Goal: Task Accomplishment & Management: Use online tool/utility

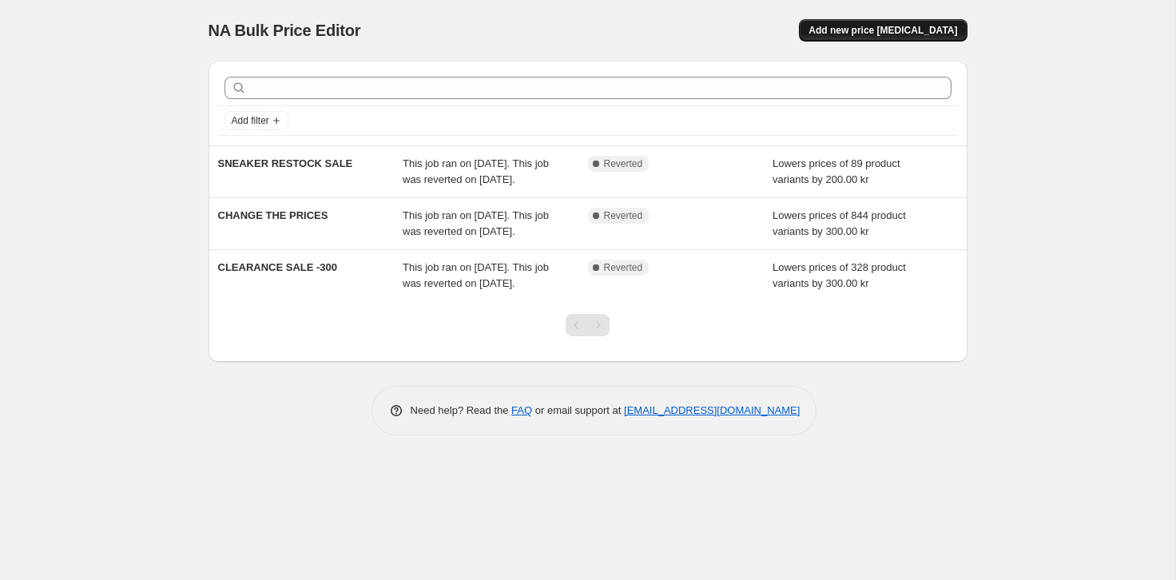
click at [865, 31] on span "Add new price [MEDICAL_DATA]" at bounding box center [883, 30] width 149 height 13
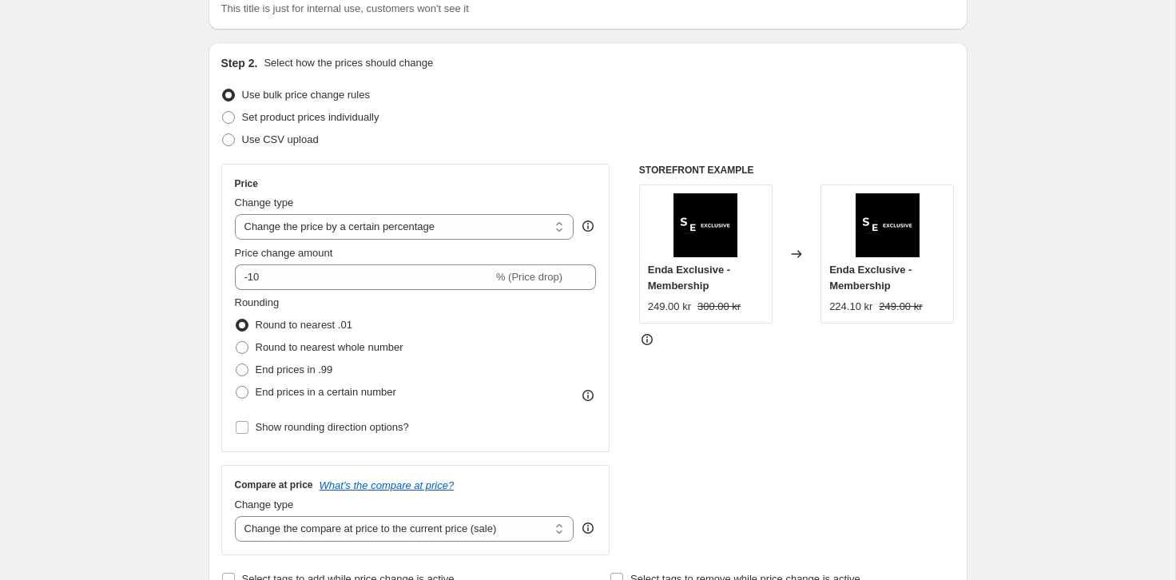
scroll to position [156, 0]
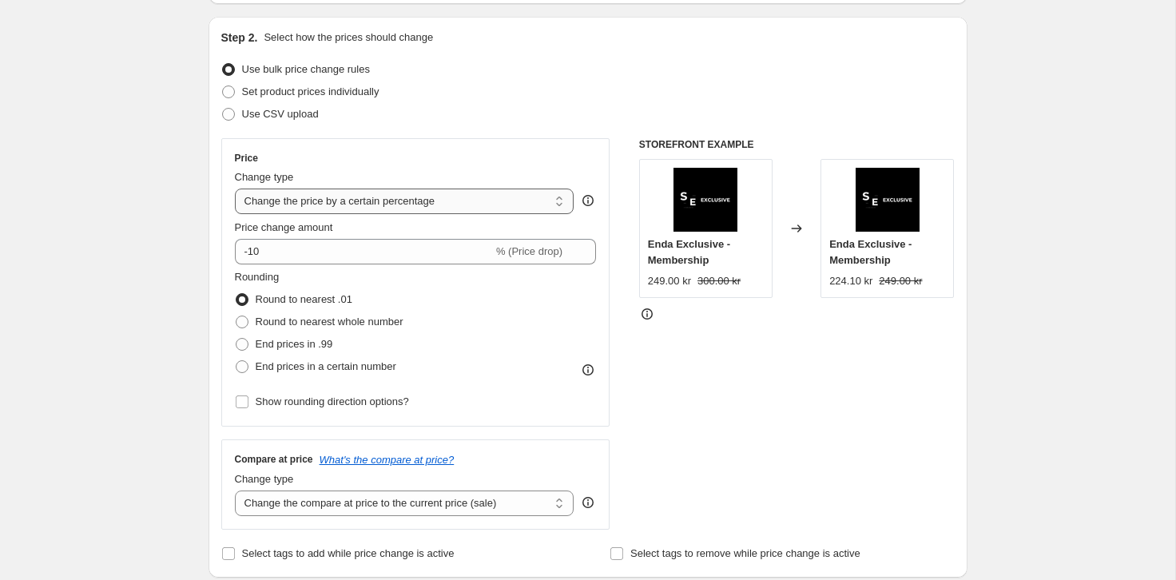
click at [382, 201] on select "Change the price to a certain amount Change the price by a certain amount Chang…" at bounding box center [405, 202] width 340 height 26
select select "by"
click at [235, 189] on select "Change the price to a certain amount Change the price by a certain amount Chang…" at bounding box center [405, 202] width 340 height 26
type input "-10.00"
click at [362, 207] on select "Change the price to a certain amount Change the price by a certain amount Chang…" at bounding box center [405, 202] width 340 height 26
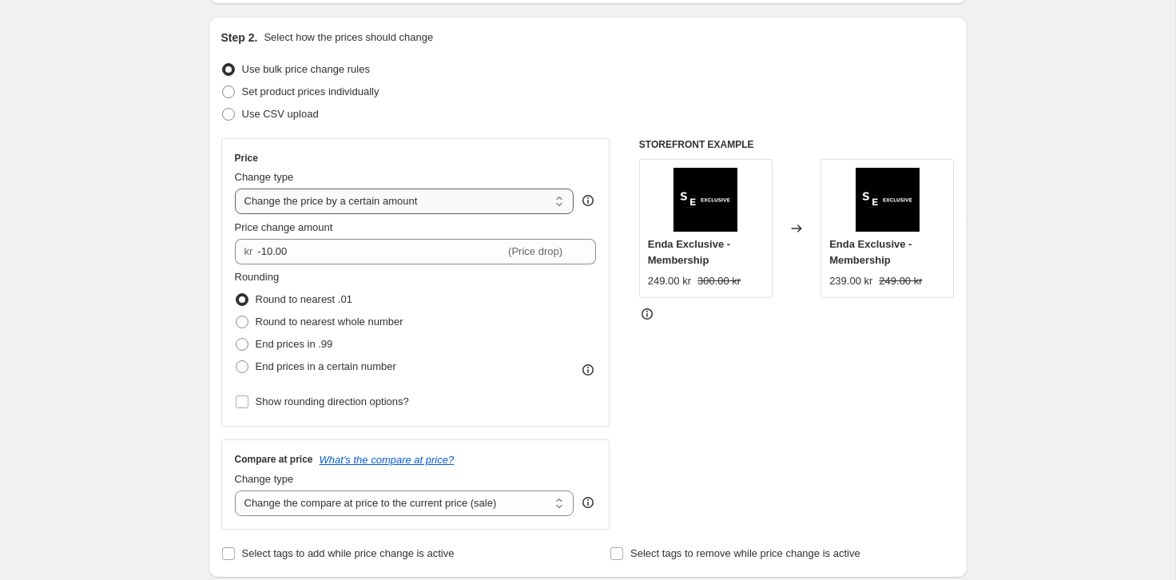
select select "to"
click at [235, 189] on select "Change the price to a certain amount Change the price by a certain amount Chang…" at bounding box center [405, 202] width 340 height 26
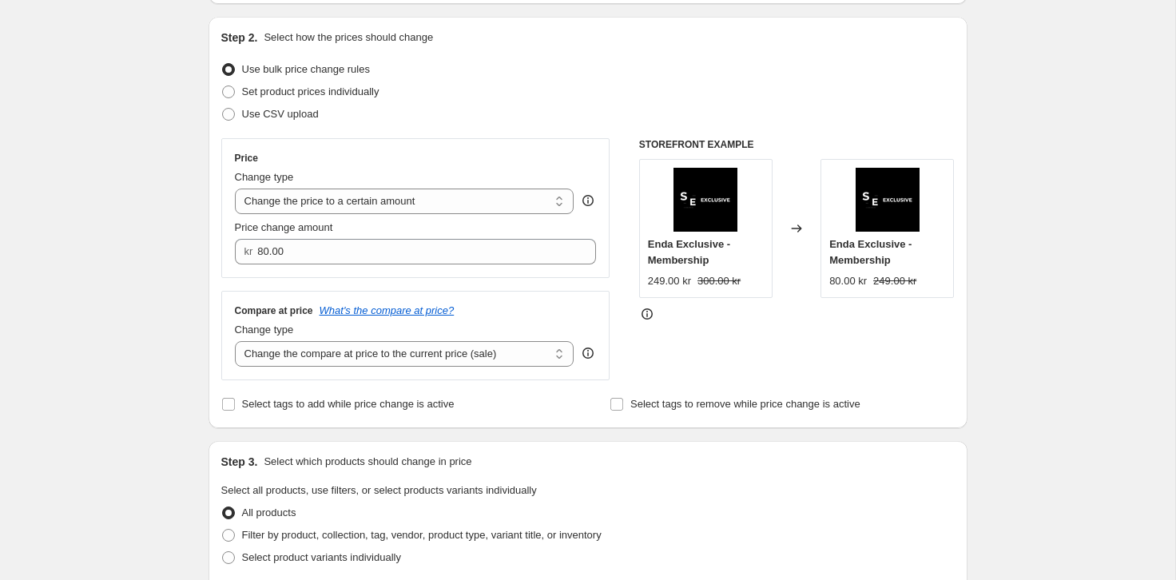
click at [439, 159] on div "Price" at bounding box center [416, 158] width 362 height 13
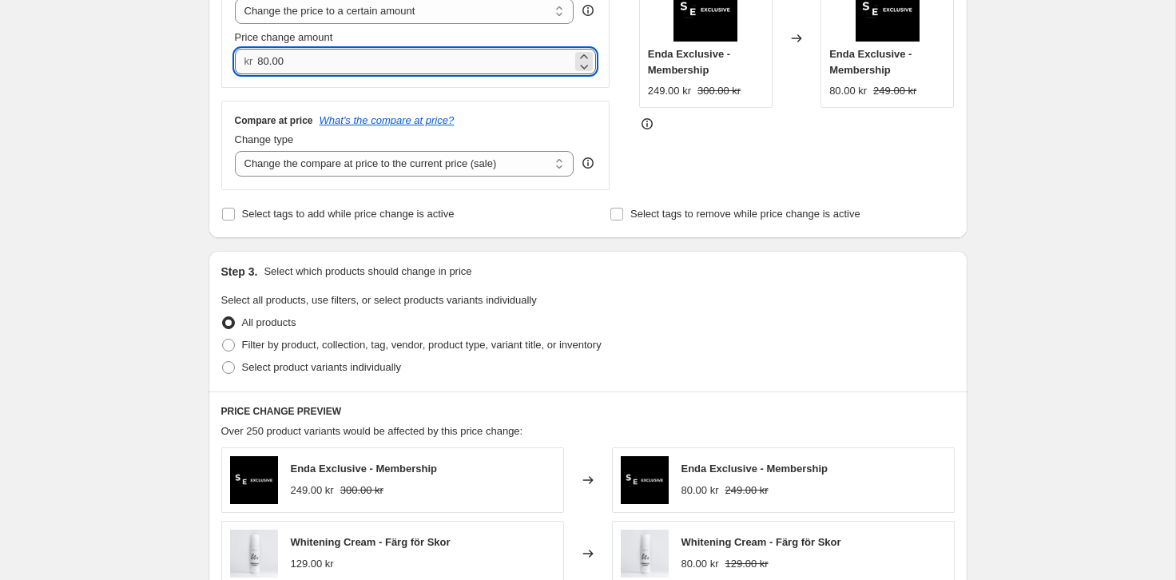
click at [349, 58] on input "80.00" at bounding box center [414, 62] width 315 height 26
click at [527, 58] on input "80.1" at bounding box center [414, 62] width 315 height 26
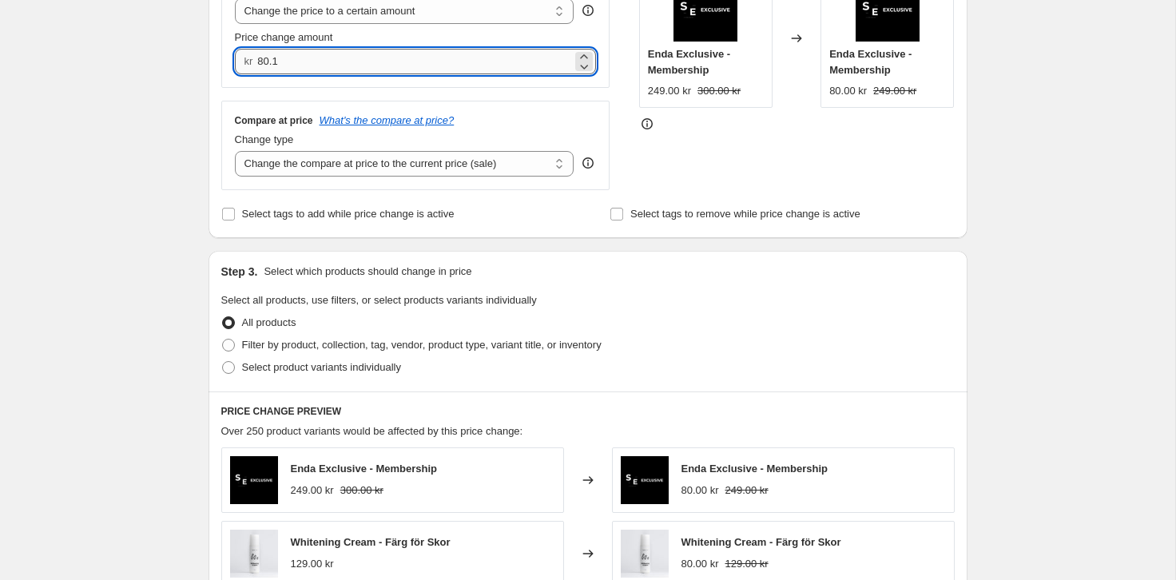
click at [527, 58] on input "80.1" at bounding box center [414, 62] width 315 height 26
drag, startPoint x: 457, startPoint y: 58, endPoint x: 284, endPoint y: 58, distance: 173.4
click at [284, 58] on input "80.1" at bounding box center [414, 62] width 315 height 26
type input "8"
type input "999.00"
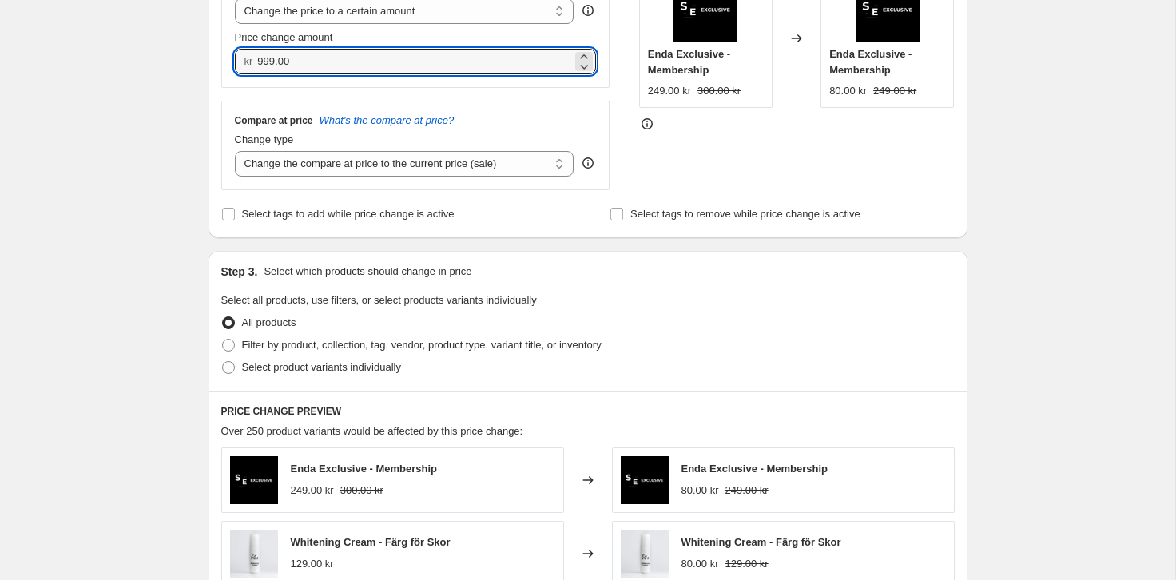
click at [182, 75] on div "Create new price change job. This page is ready Create new price change job Dra…" at bounding box center [587, 380] width 1175 height 1453
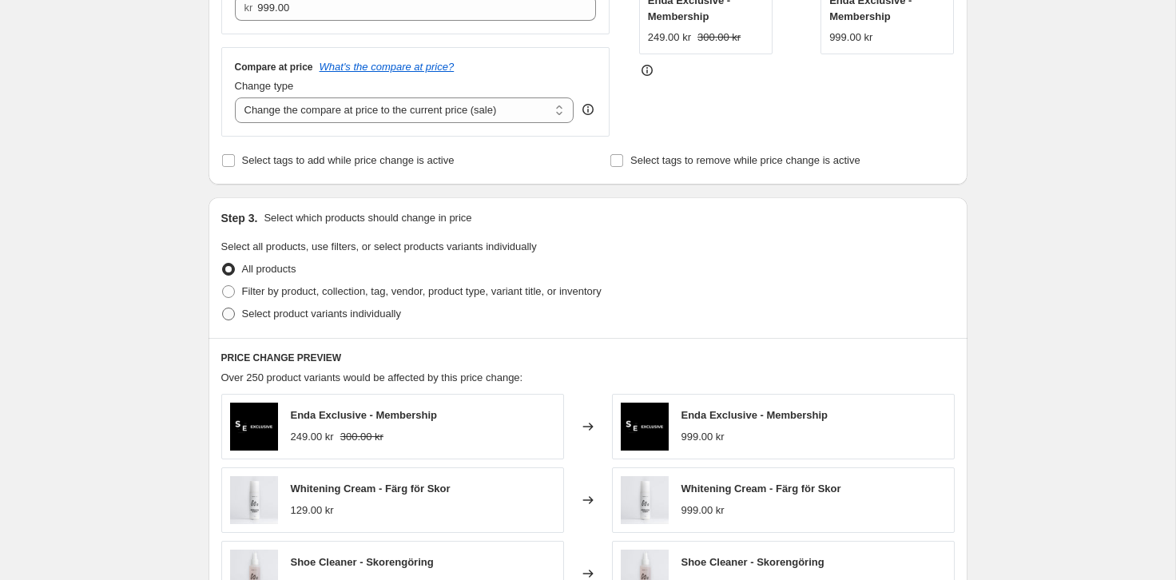
scroll to position [388, 0]
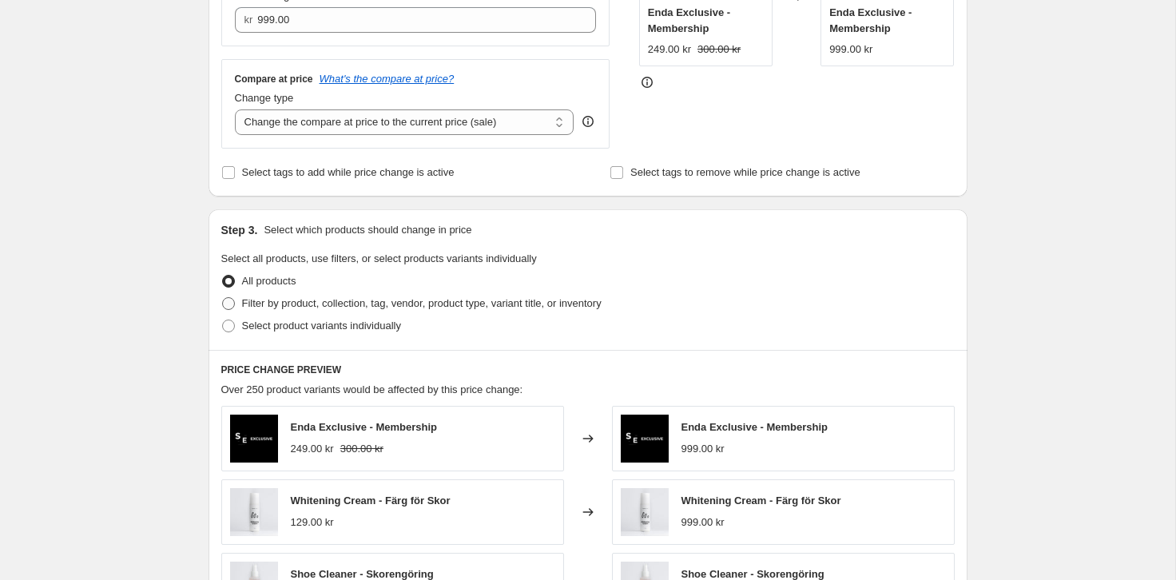
click at [304, 300] on span "Filter by product, collection, tag, vendor, product type, variant title, or inv…" at bounding box center [422, 303] width 360 height 12
click at [223, 298] on input "Filter by product, collection, tag, vendor, product type, variant title, or inv…" at bounding box center [222, 297] width 1 height 1
radio input "true"
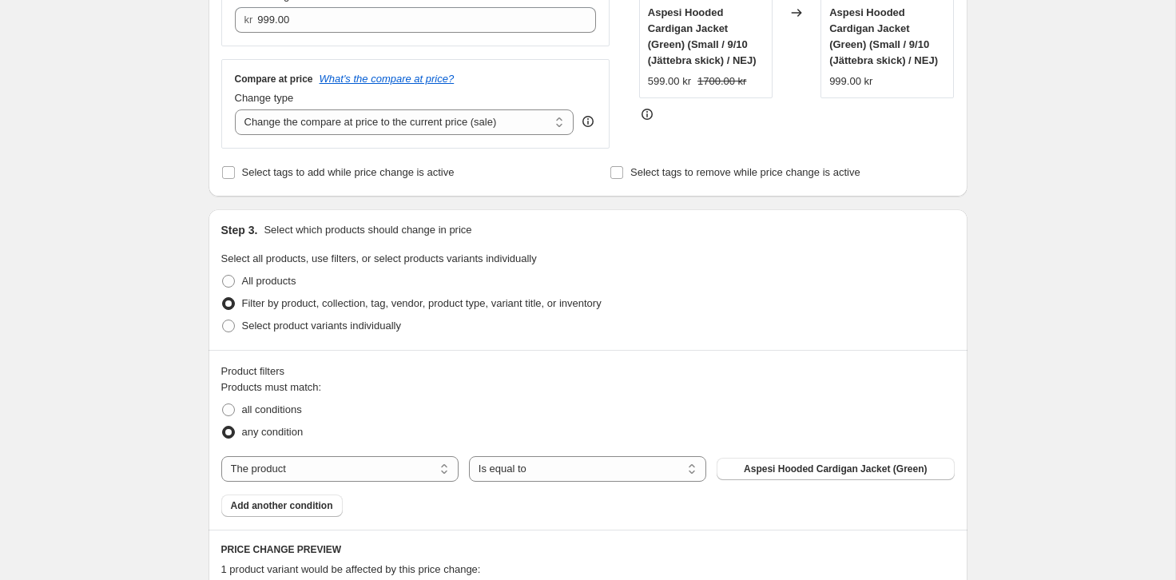
scroll to position [497, 0]
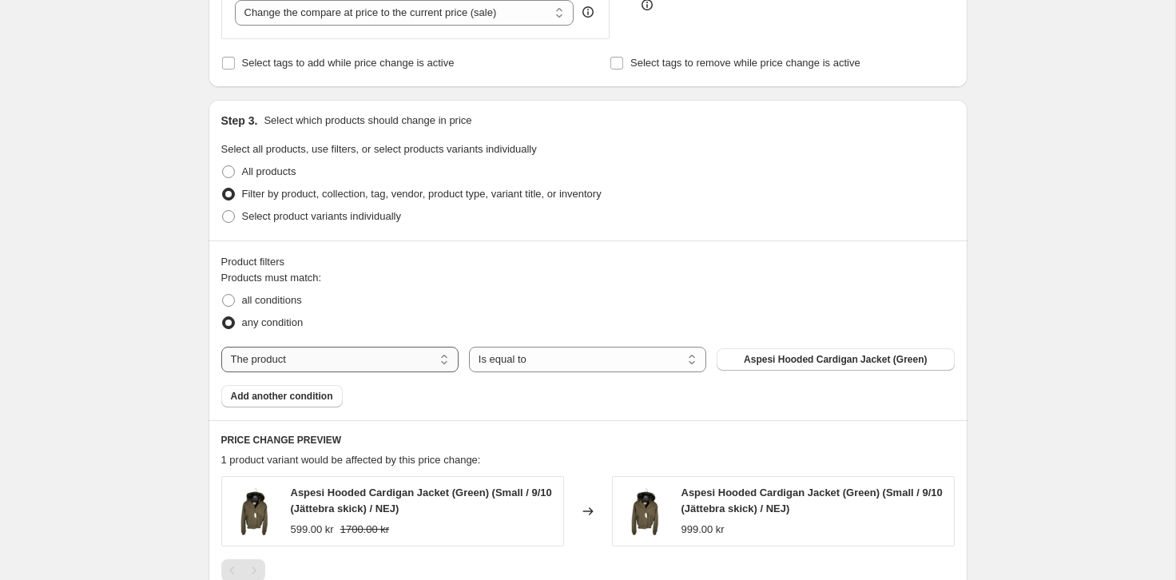
click at [338, 369] on select "The product The product's collection The product's vendor The product's status …" at bounding box center [339, 360] width 237 height 26
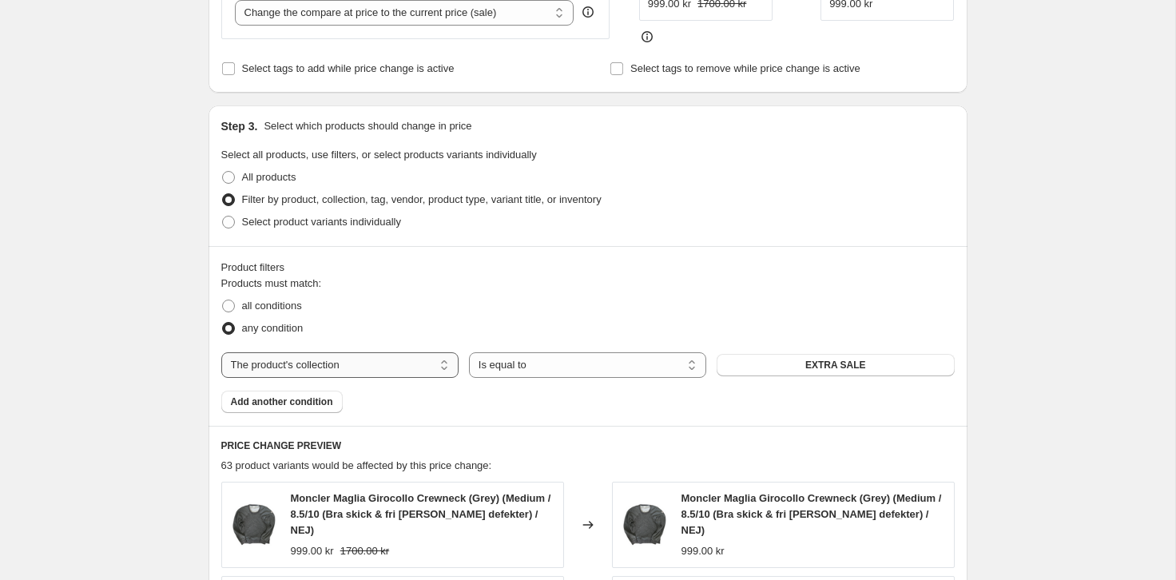
click at [388, 352] on select "The product The product's collection The product's vendor The product's status …" at bounding box center [339, 365] width 237 height 26
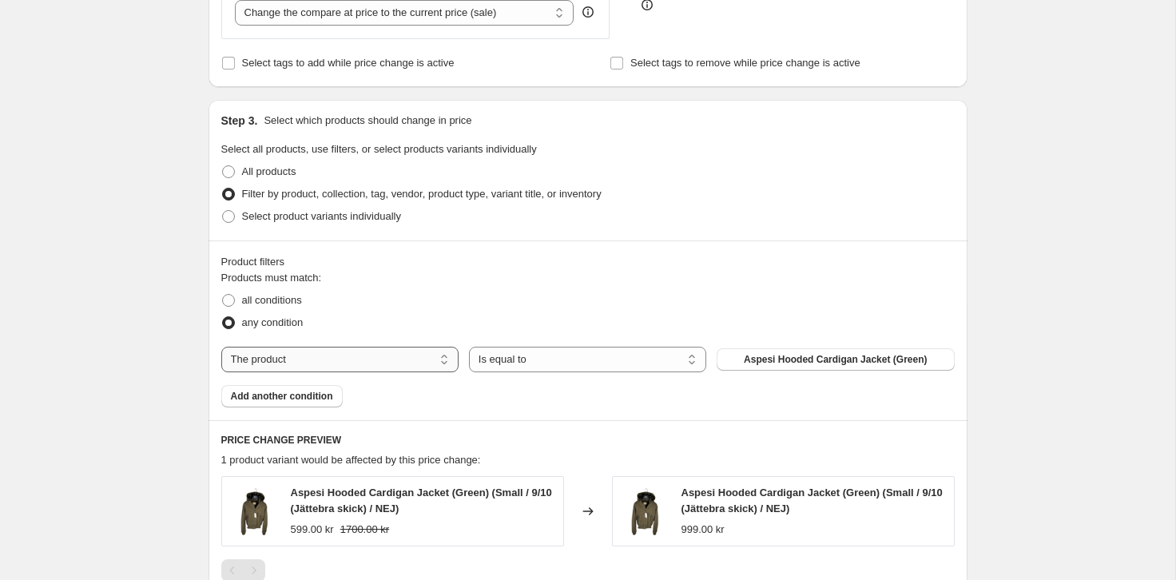
click at [373, 358] on select "The product The product's collection The product's vendor The product's status …" at bounding box center [339, 360] width 237 height 26
select select "collection"
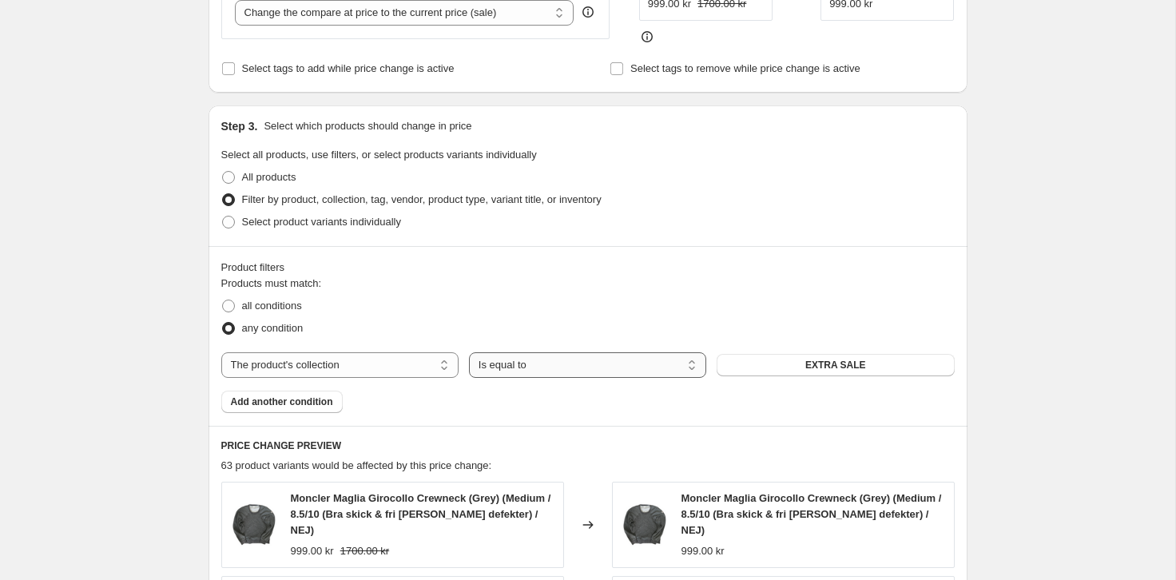
click at [551, 353] on select "Is equal to Is not equal to" at bounding box center [587, 365] width 237 height 26
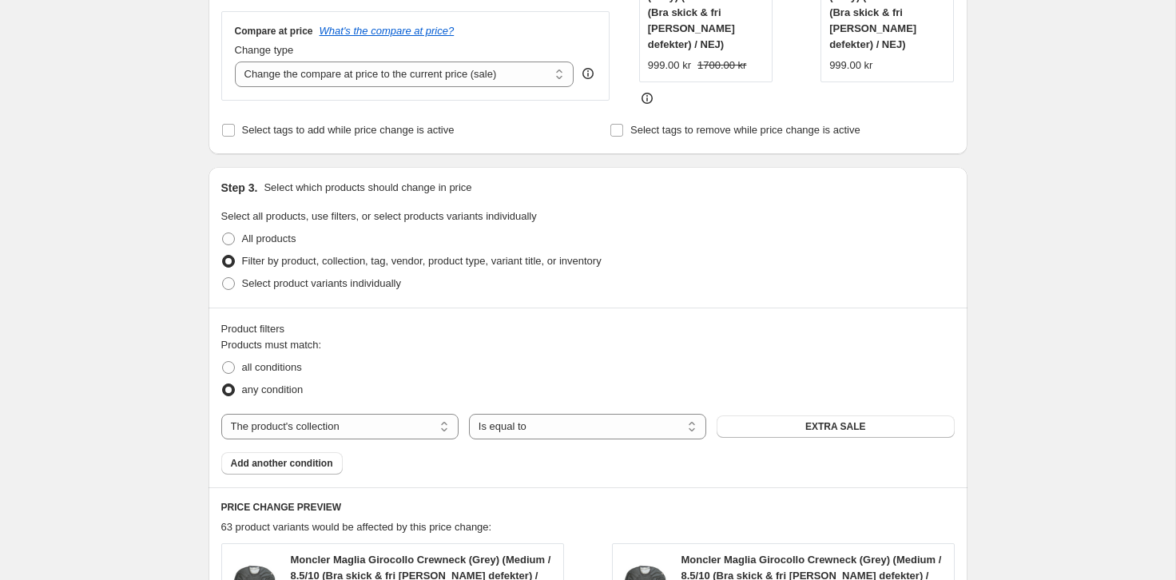
scroll to position [437, 0]
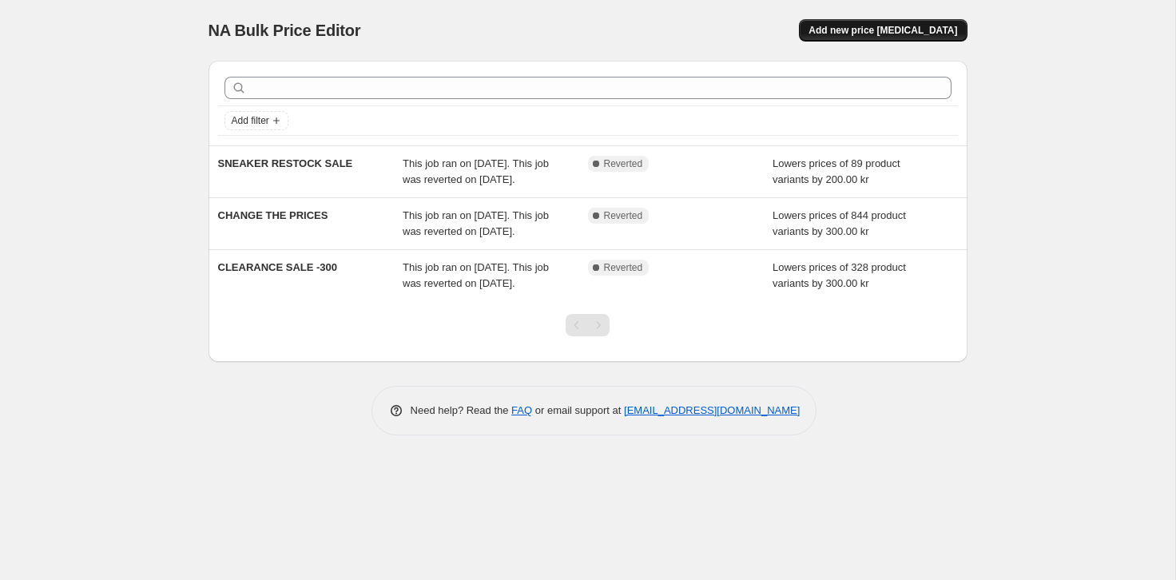
click at [865, 26] on span "Add new price [MEDICAL_DATA]" at bounding box center [883, 30] width 149 height 13
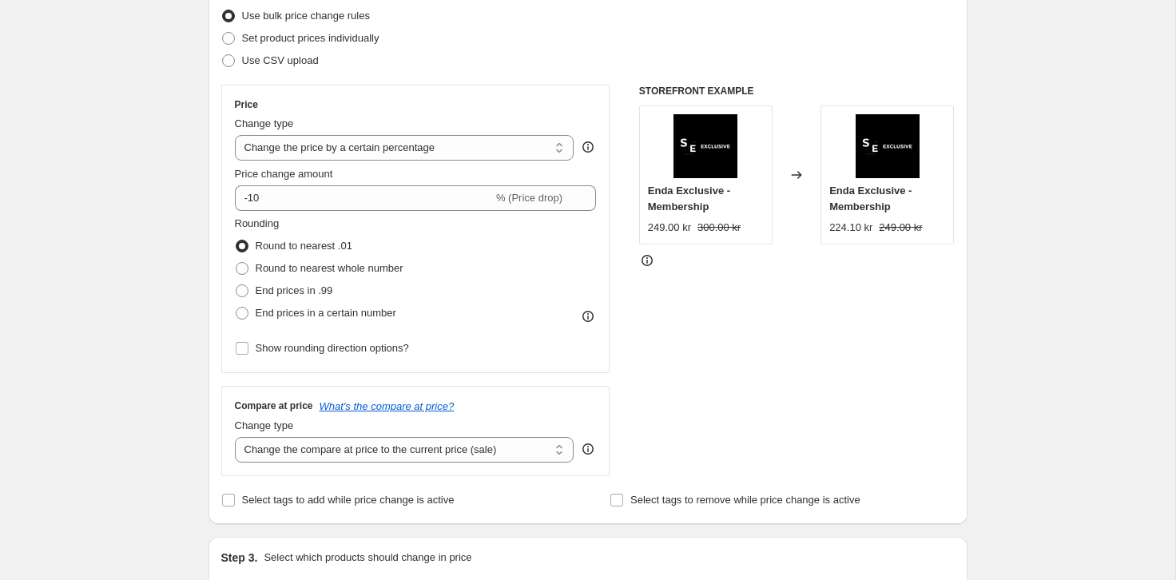
scroll to position [197, 0]
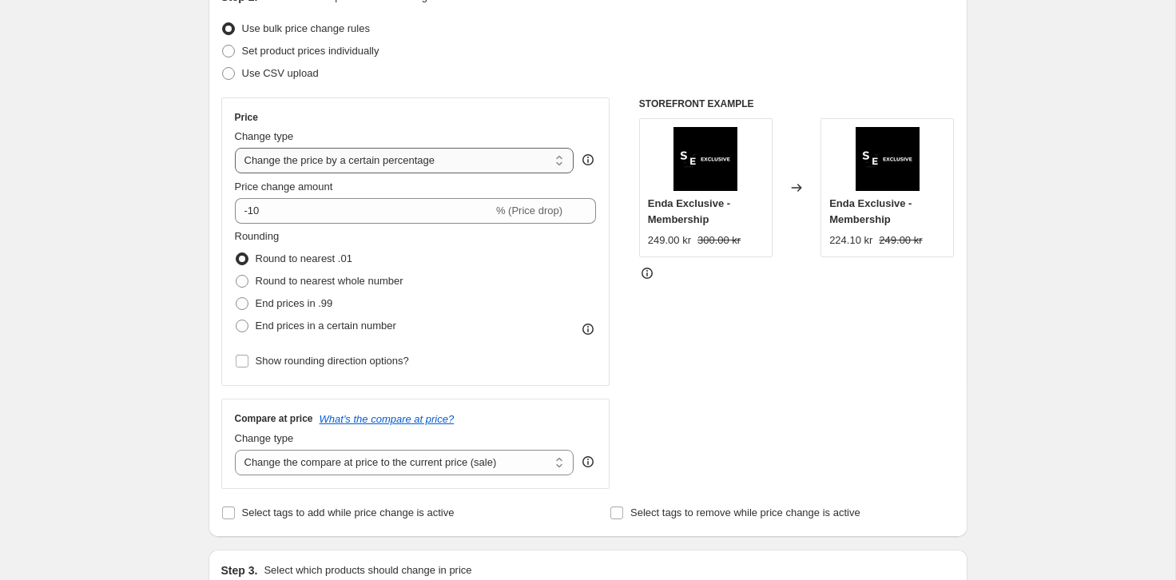
click at [366, 157] on select "Change the price to a certain amount Change the price by a certain amount Chang…" at bounding box center [405, 161] width 340 height 26
select select "by"
click at [235, 148] on select "Change the price to a certain amount Change the price by a certain amount Chang…" at bounding box center [405, 161] width 340 height 26
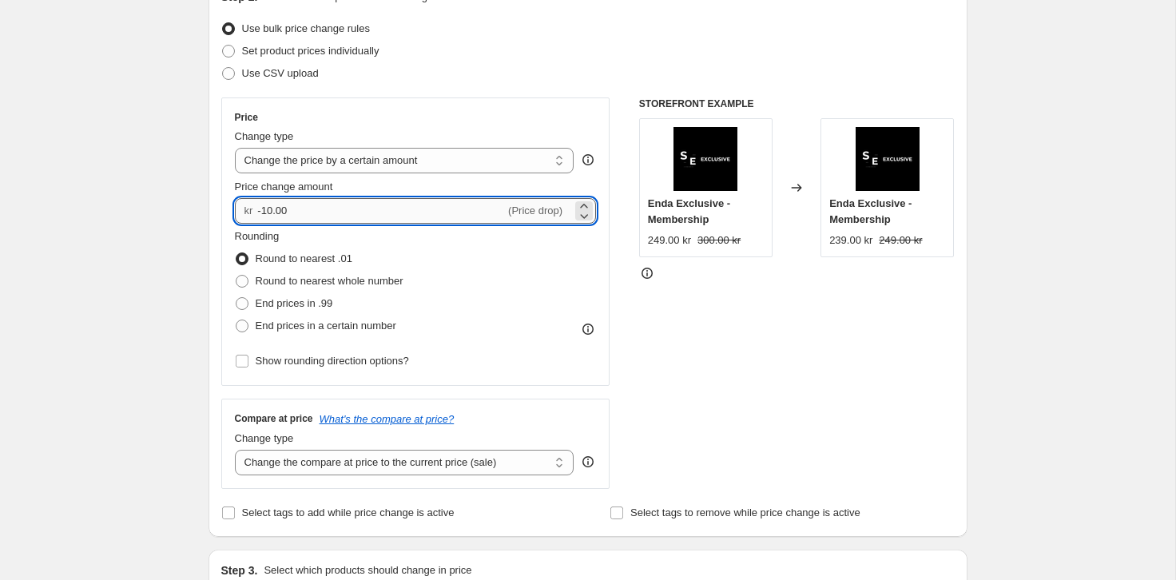
click at [322, 205] on input "-10.00" at bounding box center [381, 211] width 248 height 26
type input "-1"
type input "-200.00"
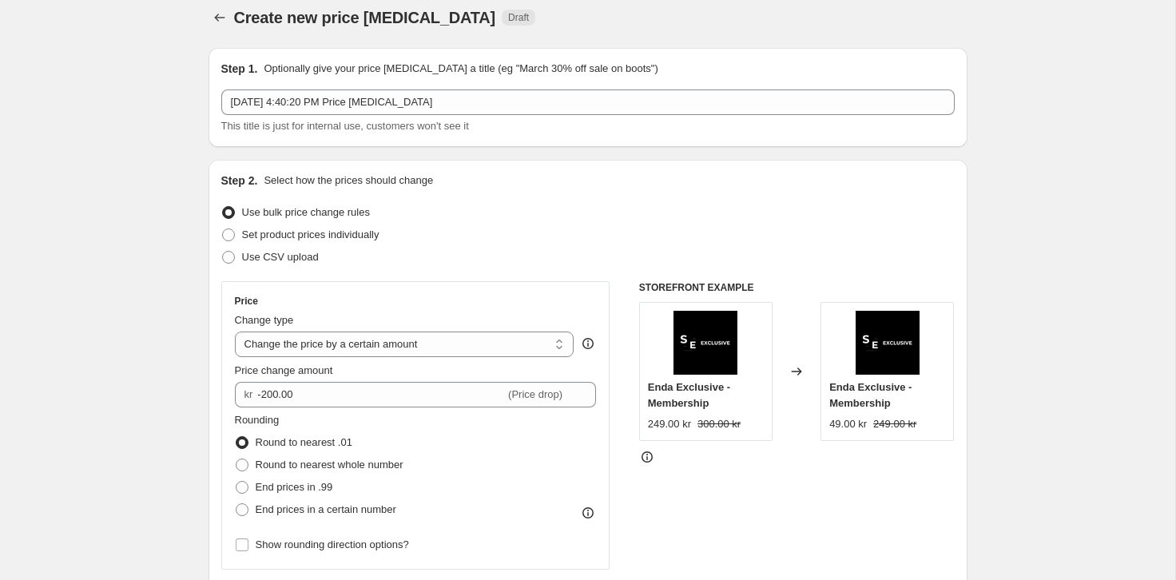
scroll to position [0, 0]
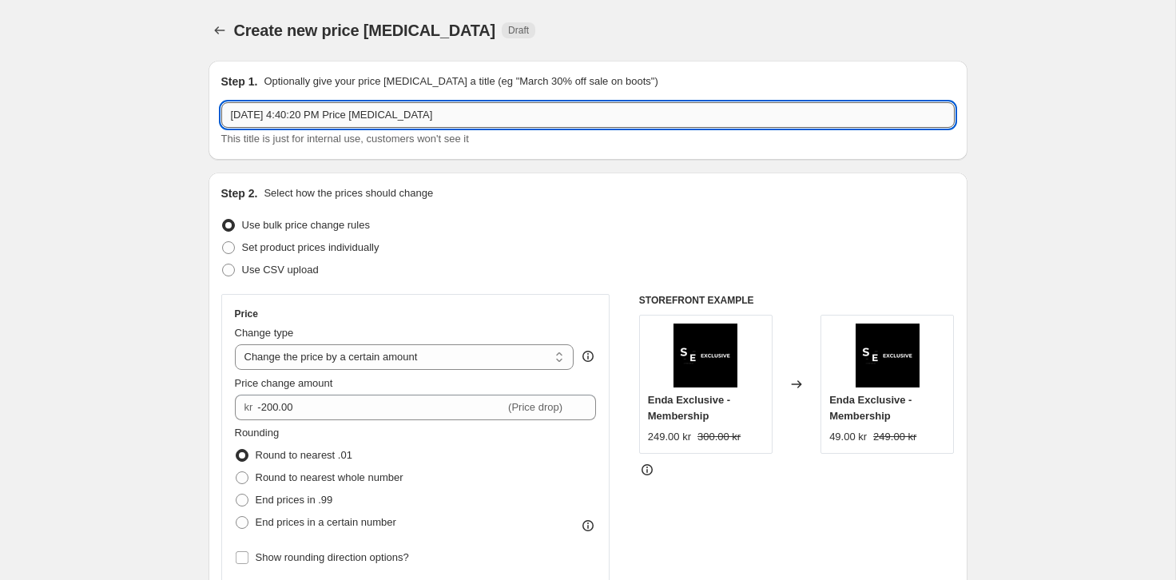
click at [328, 107] on input "Sep 8, 2025, 4:40:20 PM Price change job" at bounding box center [587, 115] width 733 height 26
click at [290, 113] on input "-200 BULK" at bounding box center [587, 115] width 733 height 26
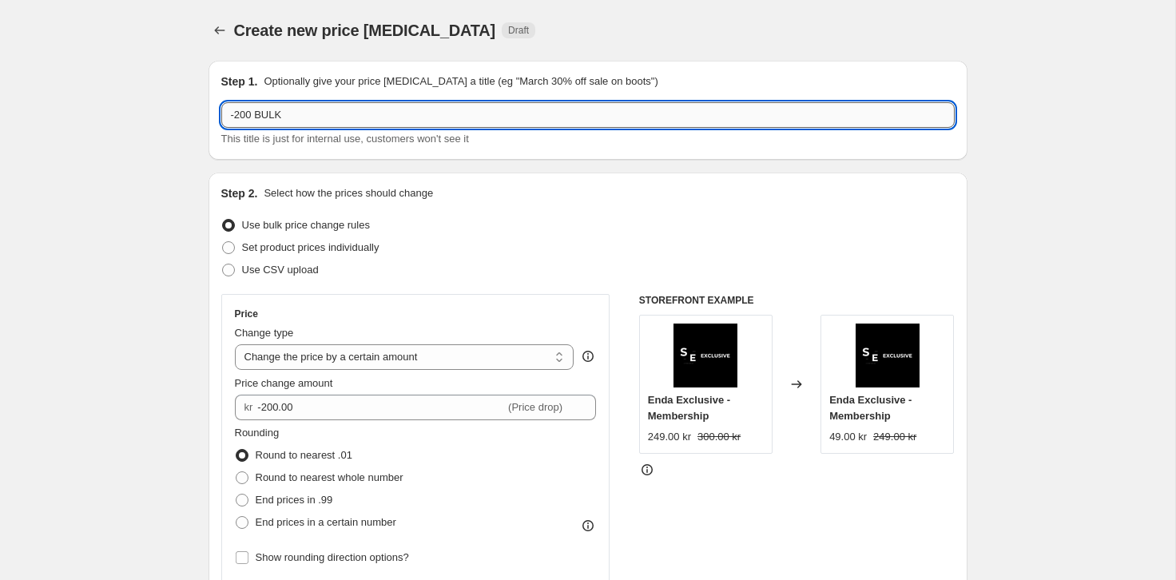
click at [280, 113] on input "-200 BULK" at bounding box center [587, 115] width 733 height 26
click at [273, 113] on input "-200 SITE MAJORITY" at bounding box center [587, 115] width 733 height 26
click at [302, 113] on input "-200 BULK MAJORITY" at bounding box center [587, 115] width 733 height 26
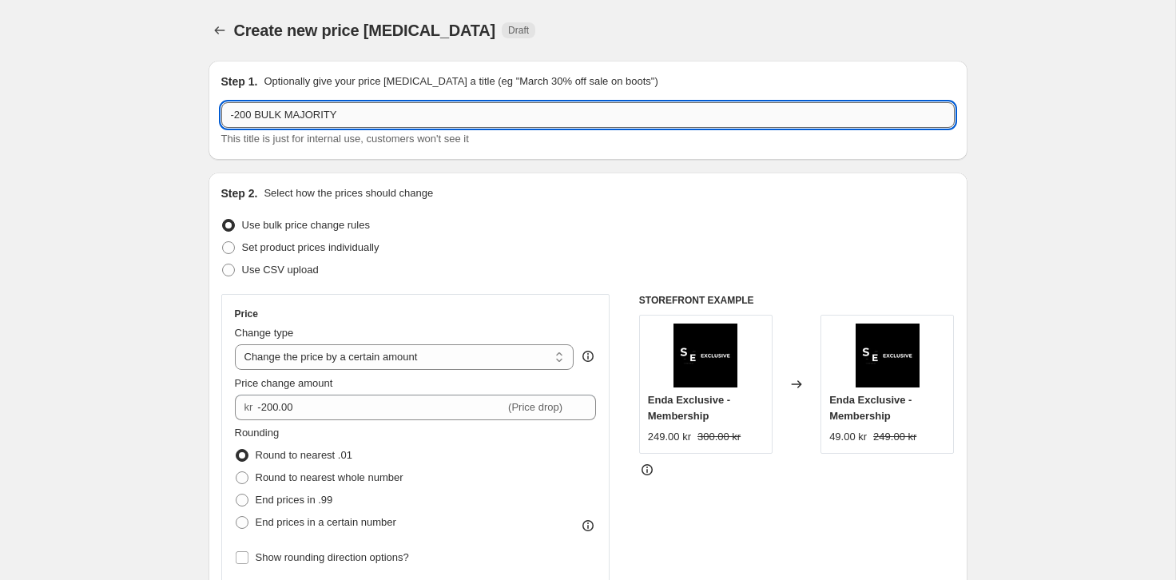
click at [302, 113] on input "-200 BULK MAJORITY" at bounding box center [587, 115] width 733 height 26
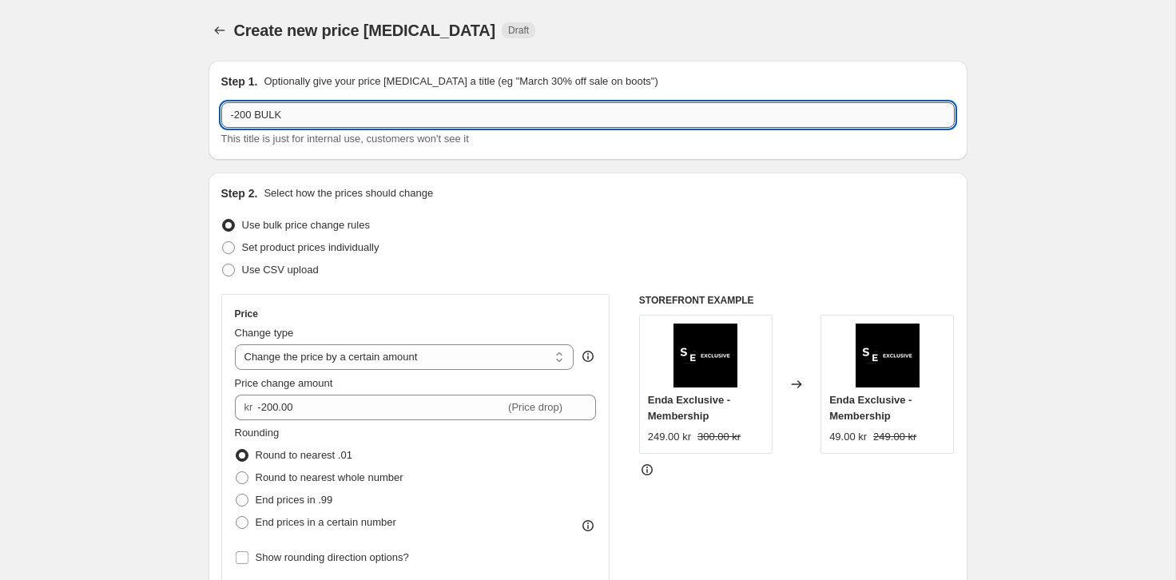
click at [309, 113] on input "-200 BULK" at bounding box center [587, 115] width 733 height 26
type input "-200 BULK PRICE CHANGE"
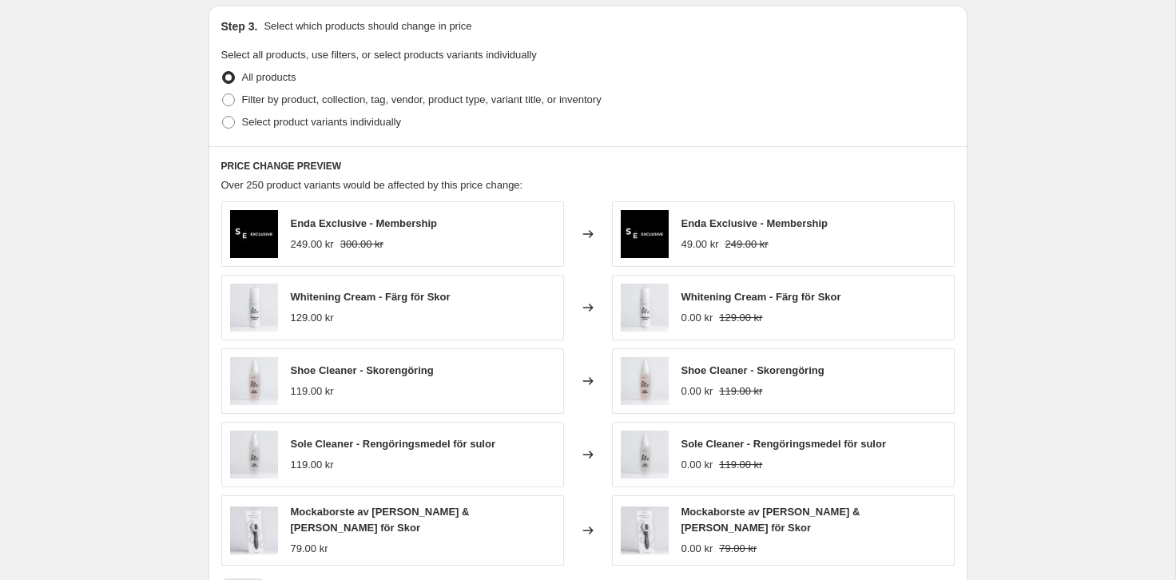
scroll to position [733, 0]
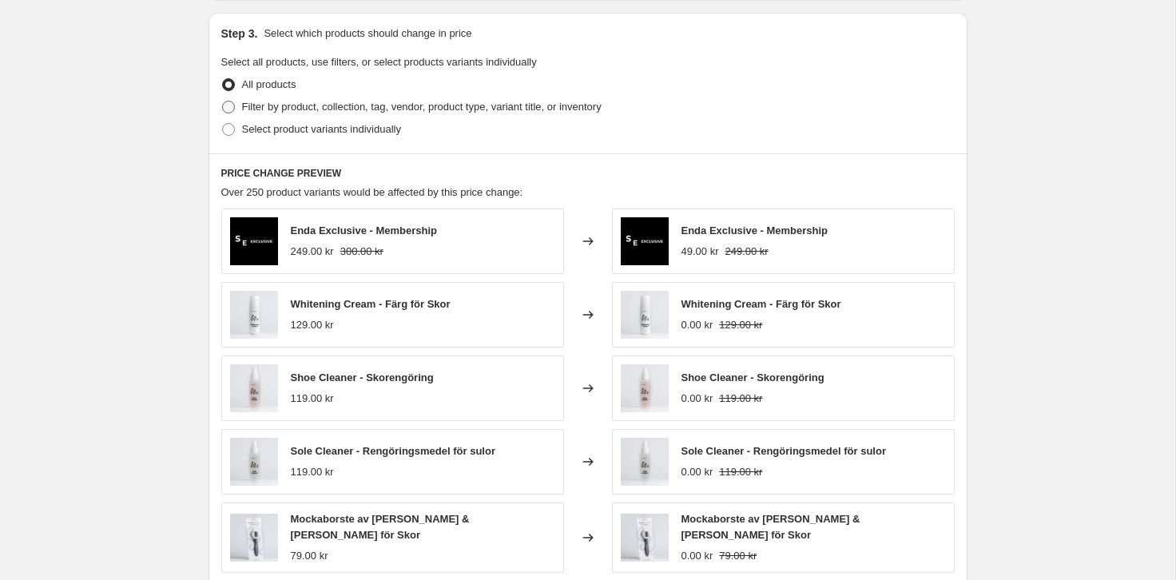
click at [364, 107] on span "Filter by product, collection, tag, vendor, product type, variant title, or inv…" at bounding box center [422, 107] width 360 height 12
click at [223, 101] on input "Filter by product, collection, tag, vendor, product type, variant title, or inv…" at bounding box center [222, 101] width 1 height 1
radio input "true"
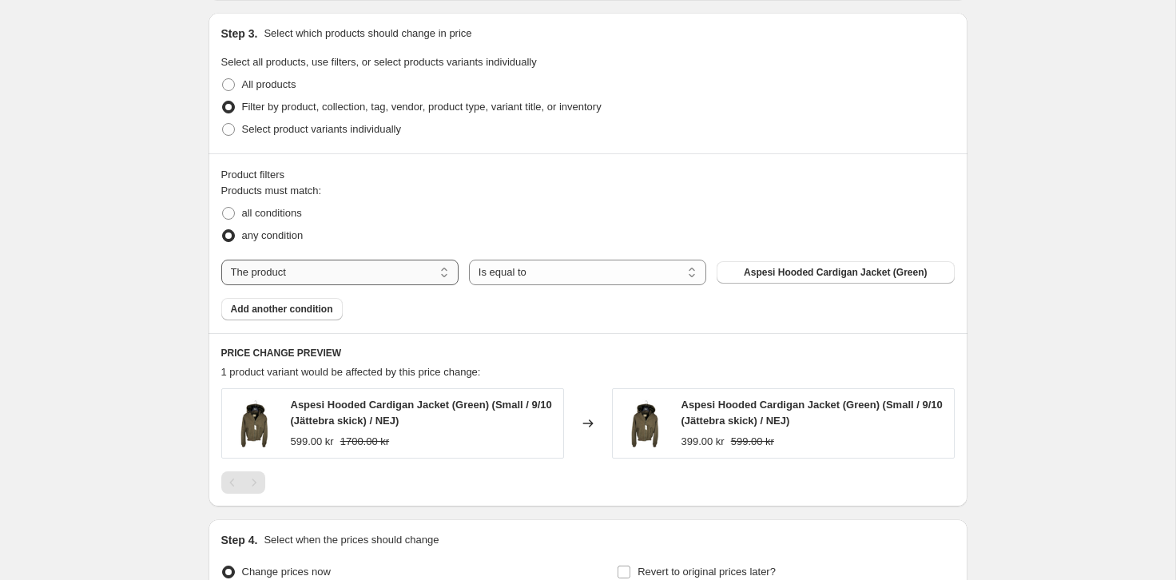
click at [332, 270] on select "The product The product's collection The product's vendor The product's status …" at bounding box center [339, 273] width 237 height 26
click at [302, 209] on span "all conditions" at bounding box center [272, 213] width 60 height 12
click at [223, 208] on input "all conditions" at bounding box center [222, 207] width 1 height 1
radio input "true"
click at [316, 268] on select "The product The product's collection The product's vendor The product's status …" at bounding box center [339, 273] width 237 height 26
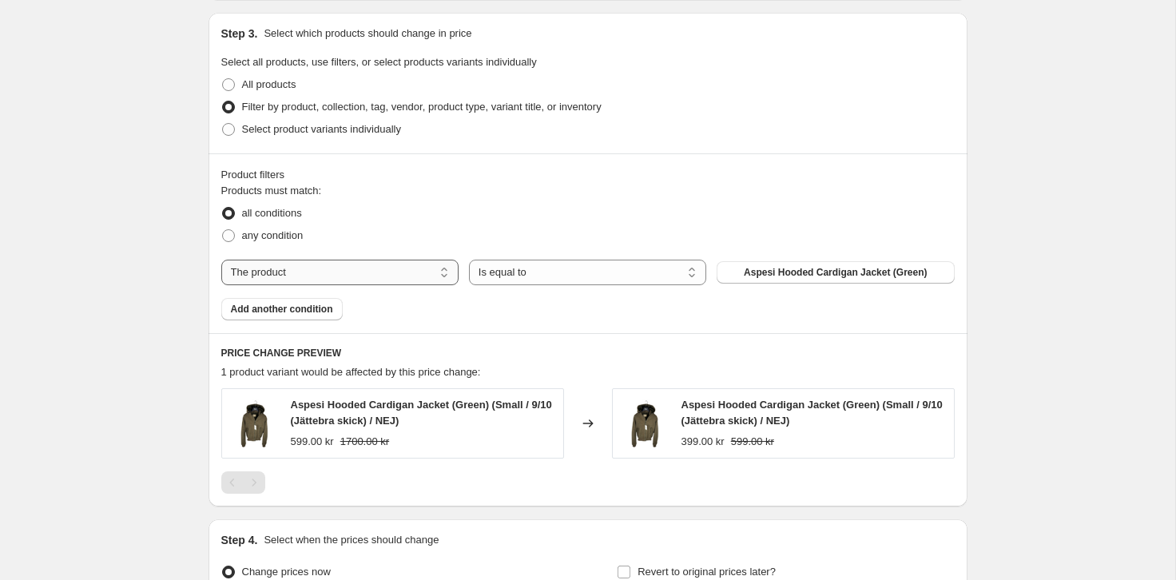
select select "collection"
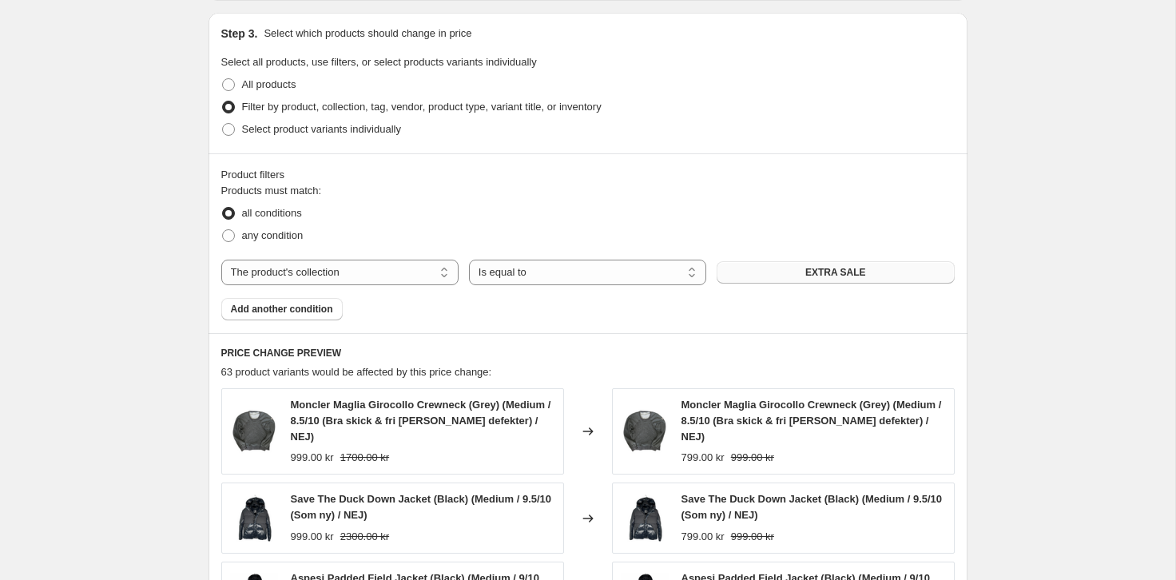
click at [811, 270] on span "EXTRA SALE" at bounding box center [835, 272] width 61 height 13
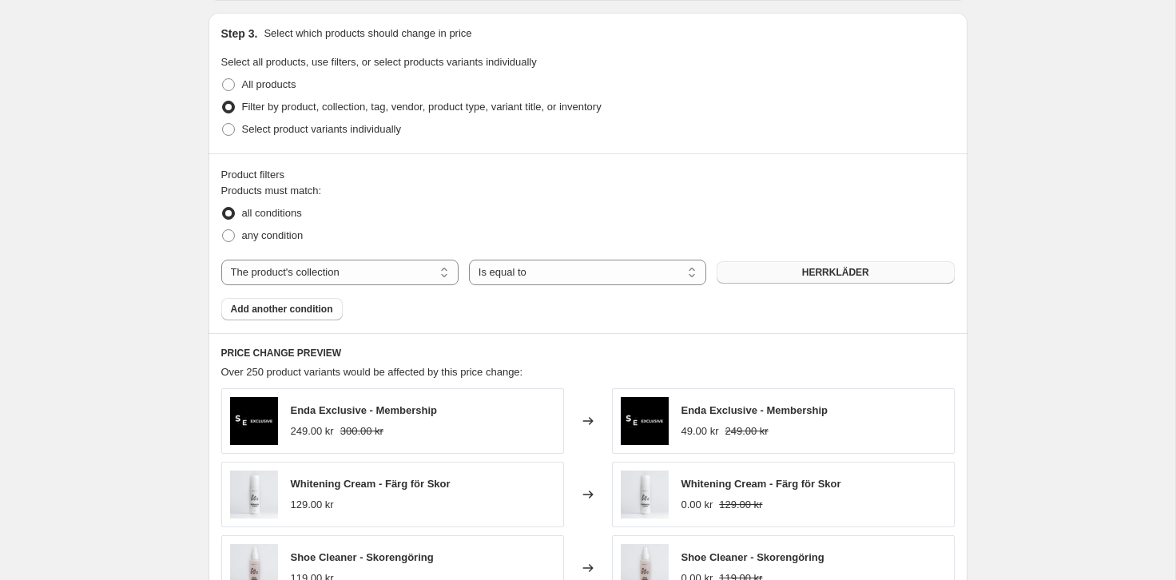
click at [313, 308] on span "Add another condition" at bounding box center [282, 309] width 102 height 13
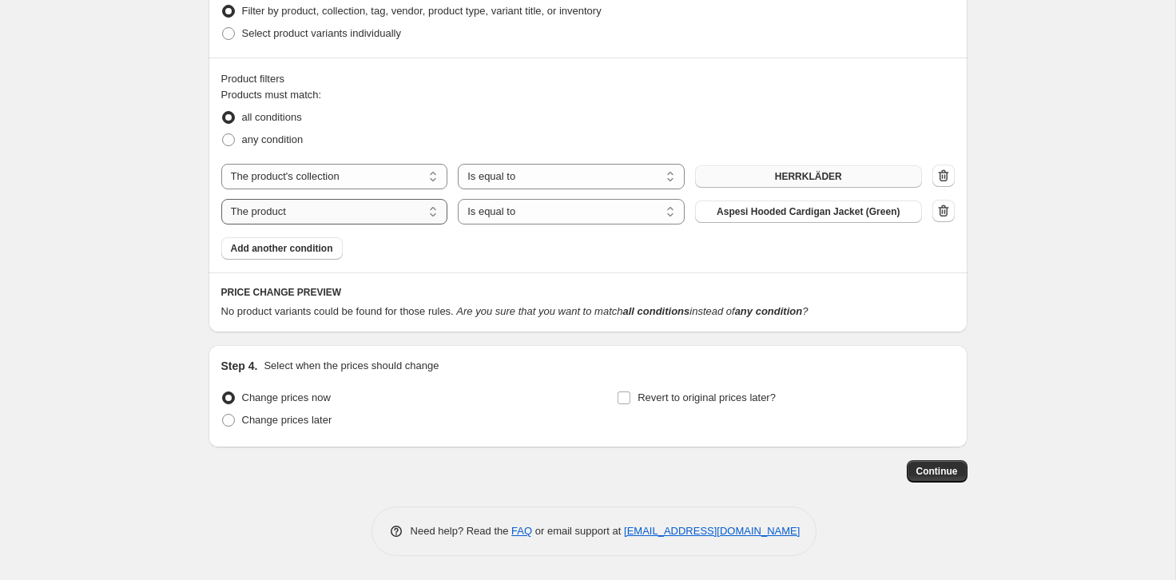
scroll to position [826, 0]
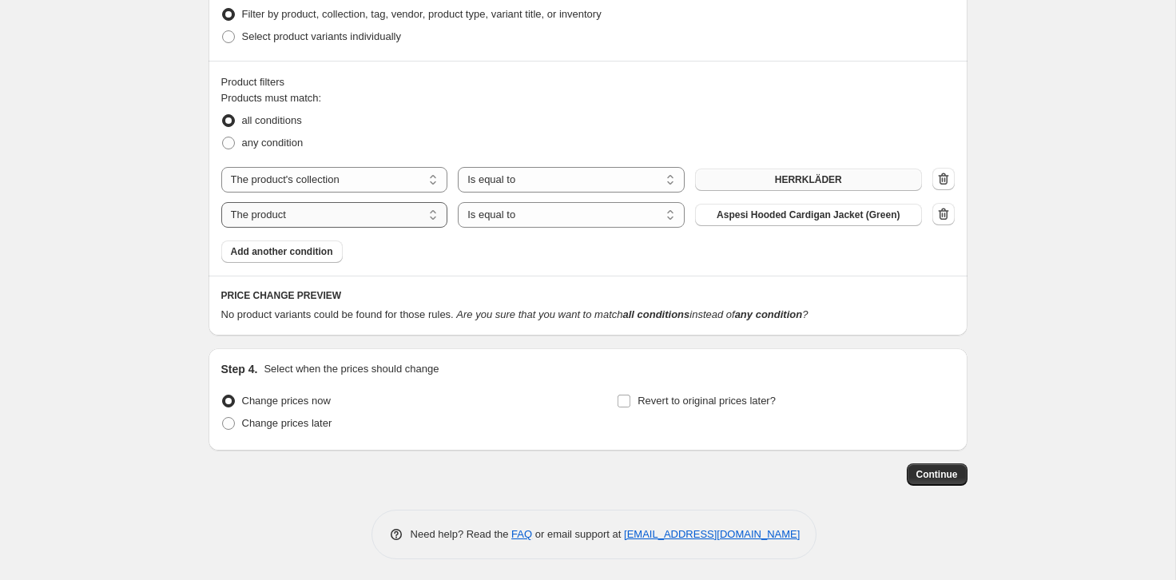
click at [282, 203] on select "The product The product's collection The product's vendor The product's status …" at bounding box center [334, 215] width 227 height 26
select select "collection"
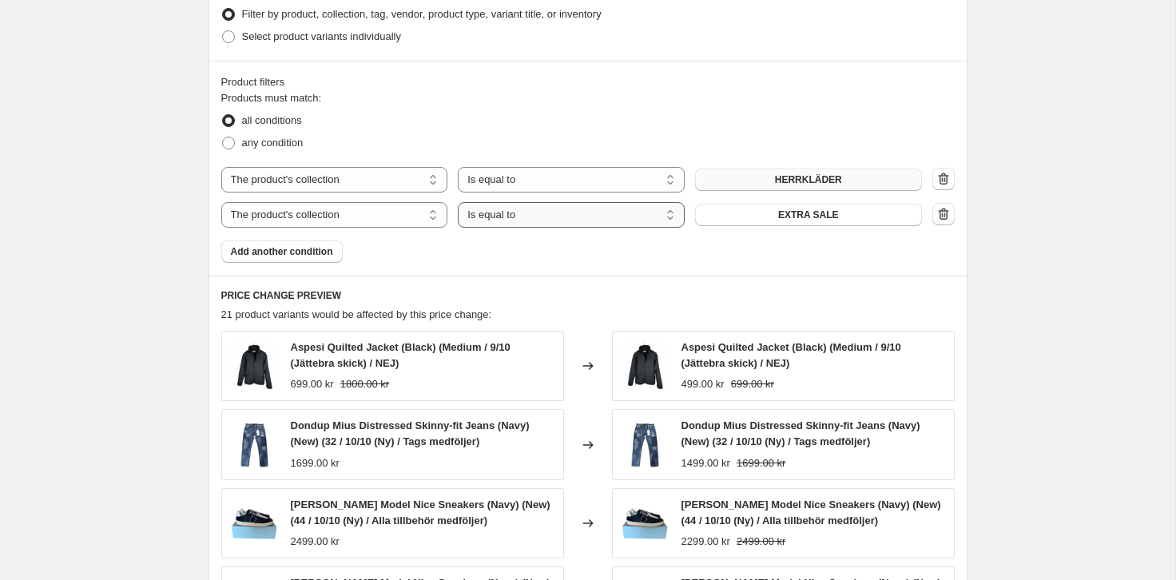
click at [506, 211] on select "Is equal to Is not equal to" at bounding box center [571, 215] width 227 height 26
select select "not_equal"
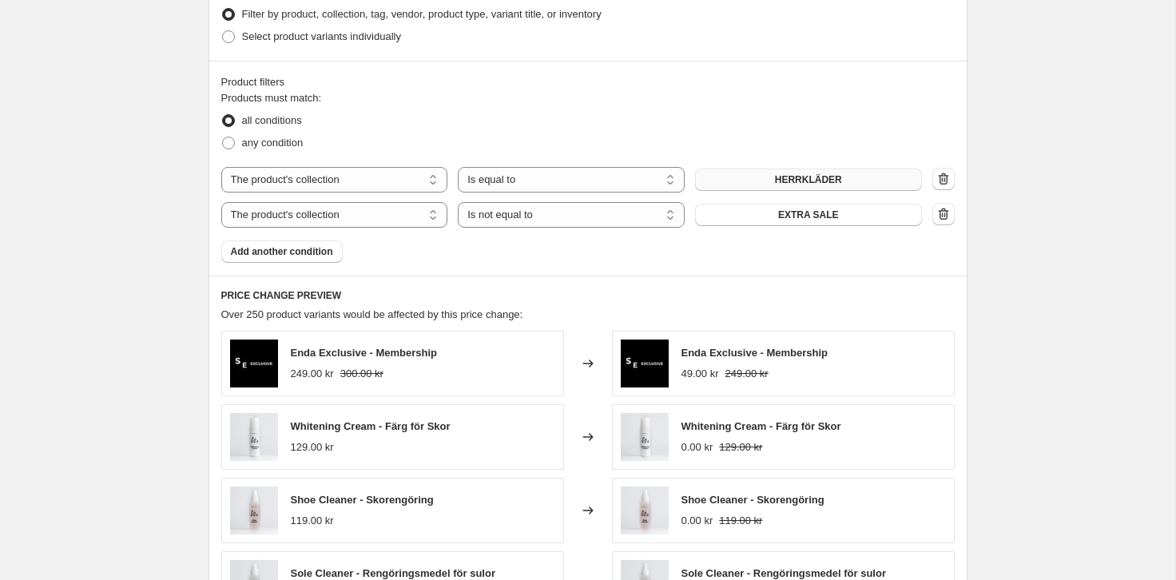
click at [769, 213] on button "EXTRA SALE" at bounding box center [808, 215] width 227 height 22
click at [873, 207] on button "GOLDEN GOOSE" at bounding box center [808, 215] width 227 height 22
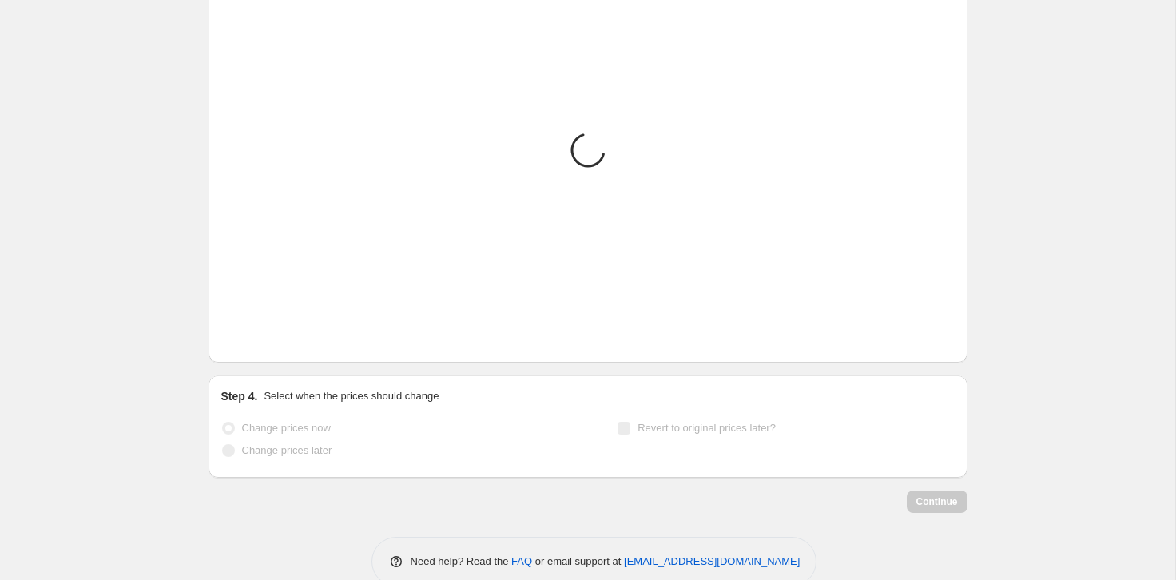
scroll to position [1226, 0]
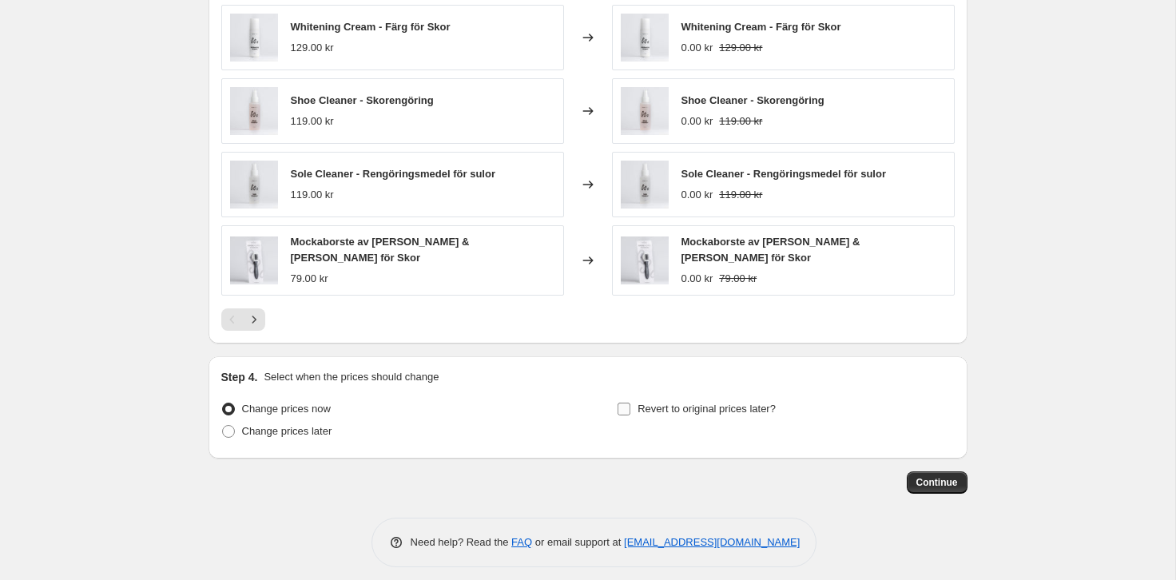
click at [646, 403] on span "Revert to original prices later?" at bounding box center [707, 409] width 138 height 12
click at [630, 403] on input "Revert to original prices later?" at bounding box center [624, 409] width 13 height 13
checkbox input "true"
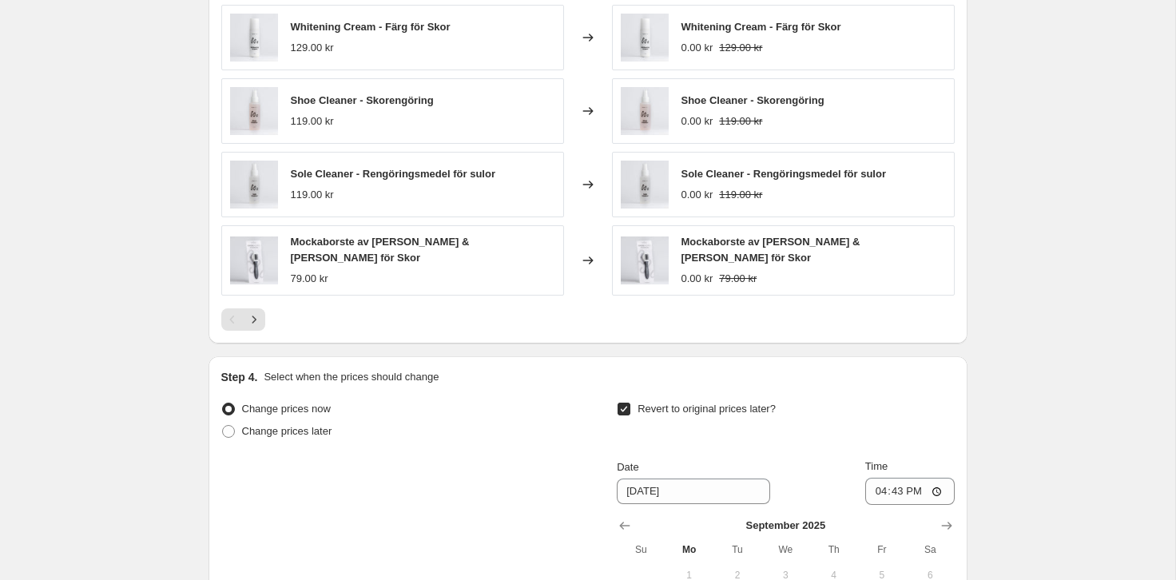
scroll to position [1395, 0]
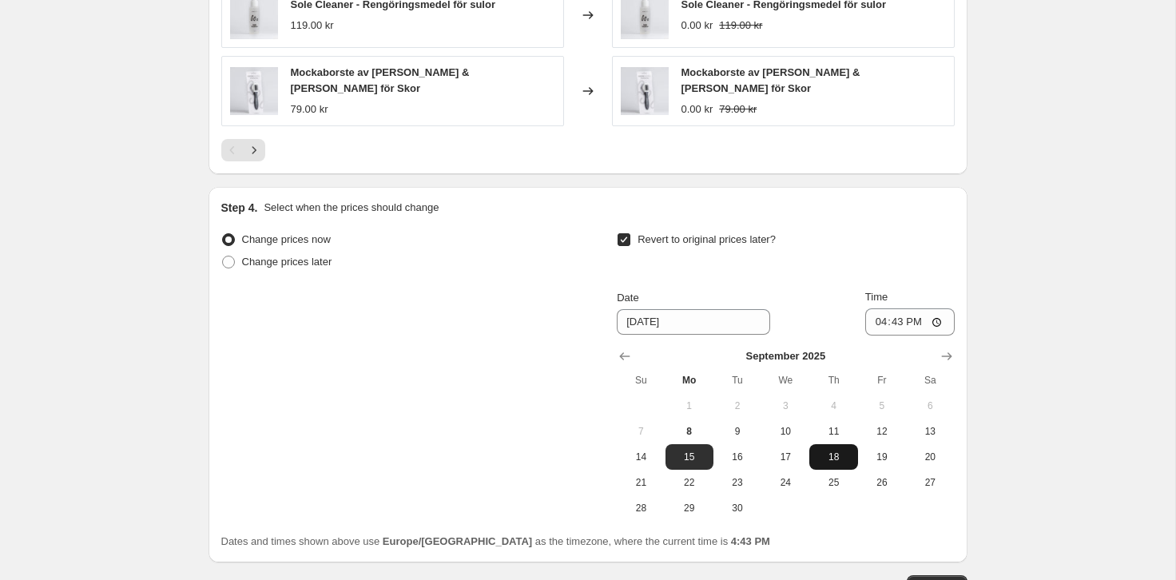
click at [814, 444] on button "18" at bounding box center [833, 457] width 48 height 26
type input "[DATE]"
click at [897, 312] on input "16:43" at bounding box center [909, 321] width 89 height 27
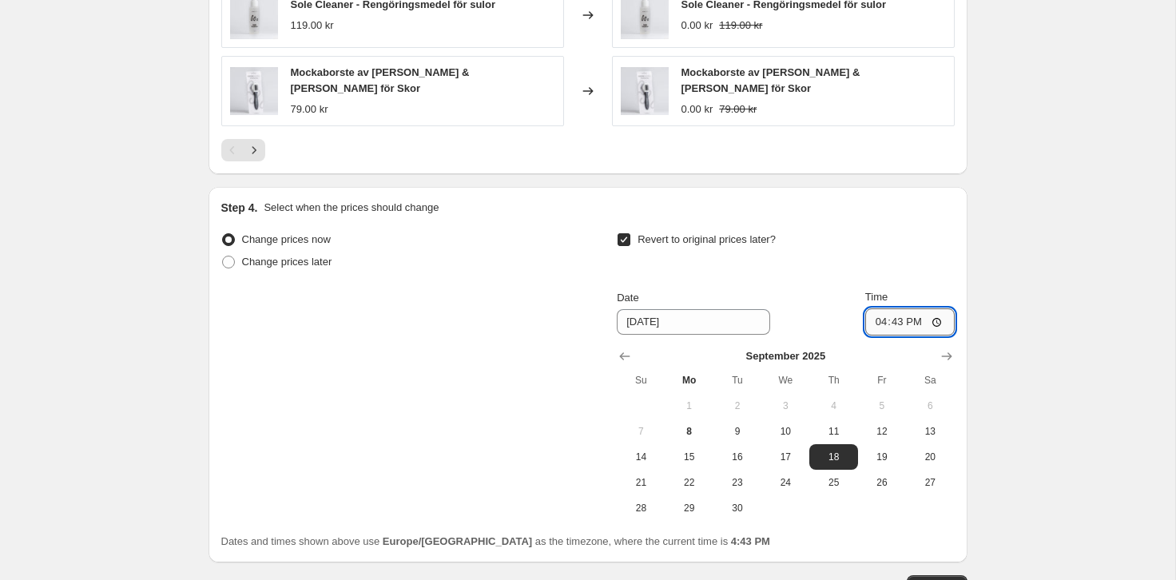
click at [897, 312] on input "16:43" at bounding box center [909, 321] width 89 height 27
type input "00:00"
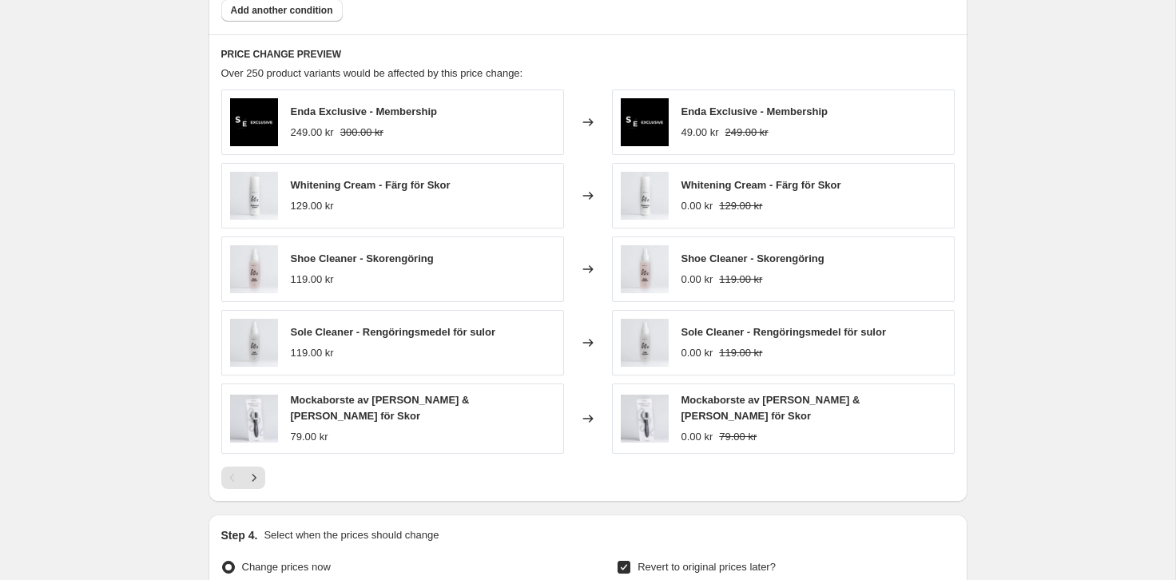
scroll to position [1499, 0]
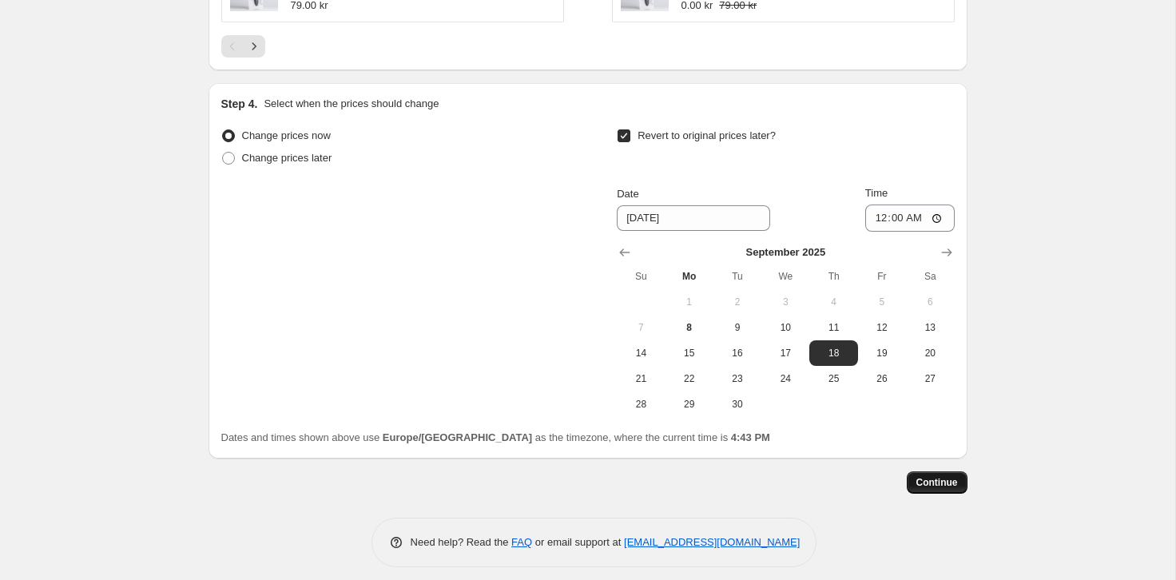
click at [927, 476] on span "Continue" at bounding box center [937, 482] width 42 height 13
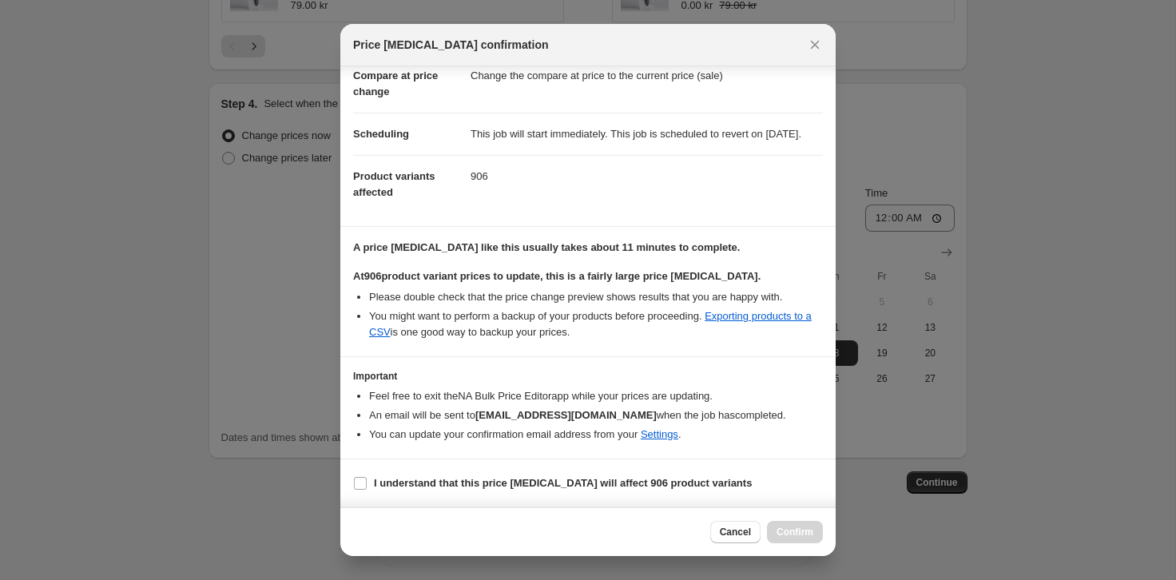
scroll to position [95, 0]
click at [544, 482] on b "I understand that this price change job will affect 906 product variants" at bounding box center [563, 483] width 378 height 12
click at [367, 482] on input "I understand that this price change job will affect 906 product variants" at bounding box center [360, 483] width 13 height 13
checkbox input "true"
click at [797, 535] on span "Confirm" at bounding box center [795, 532] width 37 height 13
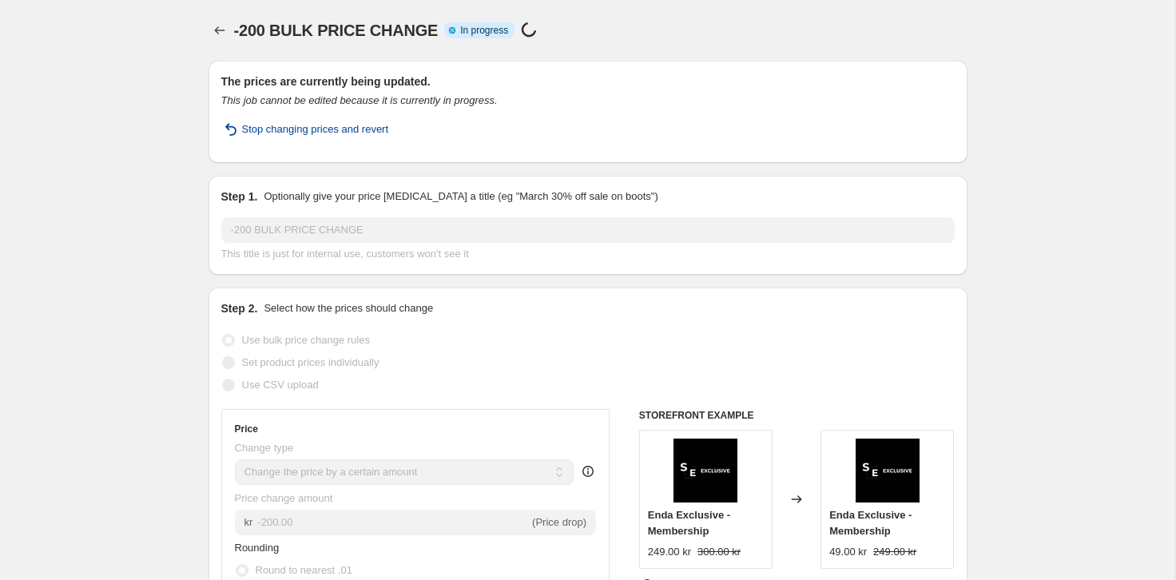
click at [375, 133] on span "Stop changing prices and revert" at bounding box center [315, 129] width 147 height 16
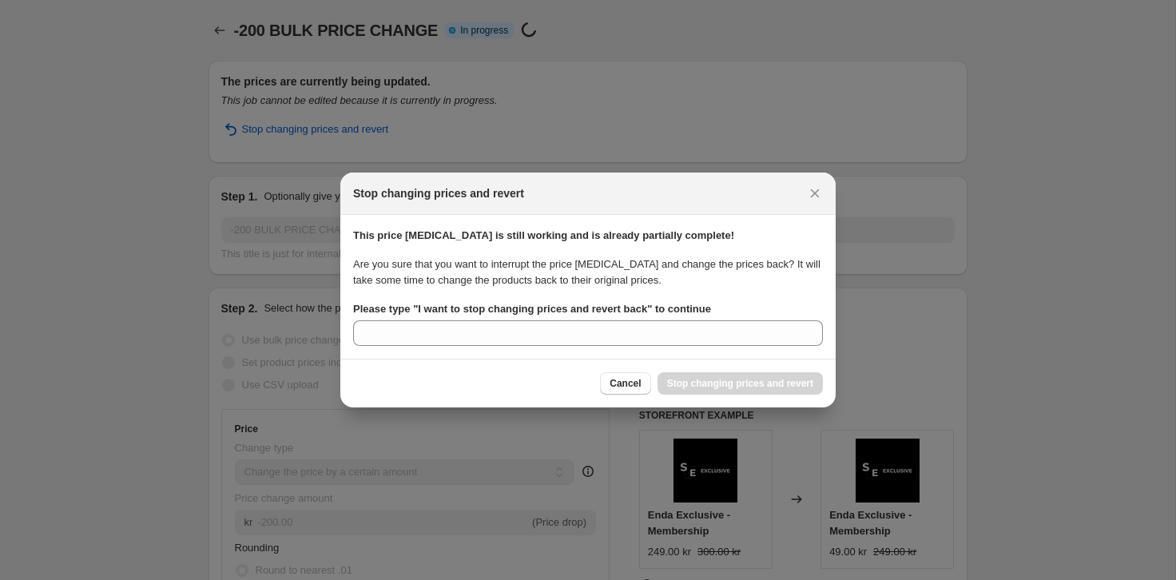
click at [711, 352] on section "This price change job is still working and is already partially complete! Are y…" at bounding box center [587, 287] width 495 height 144
click at [710, 348] on section "This price change job is still working and is already partially complete! Are y…" at bounding box center [587, 287] width 495 height 144
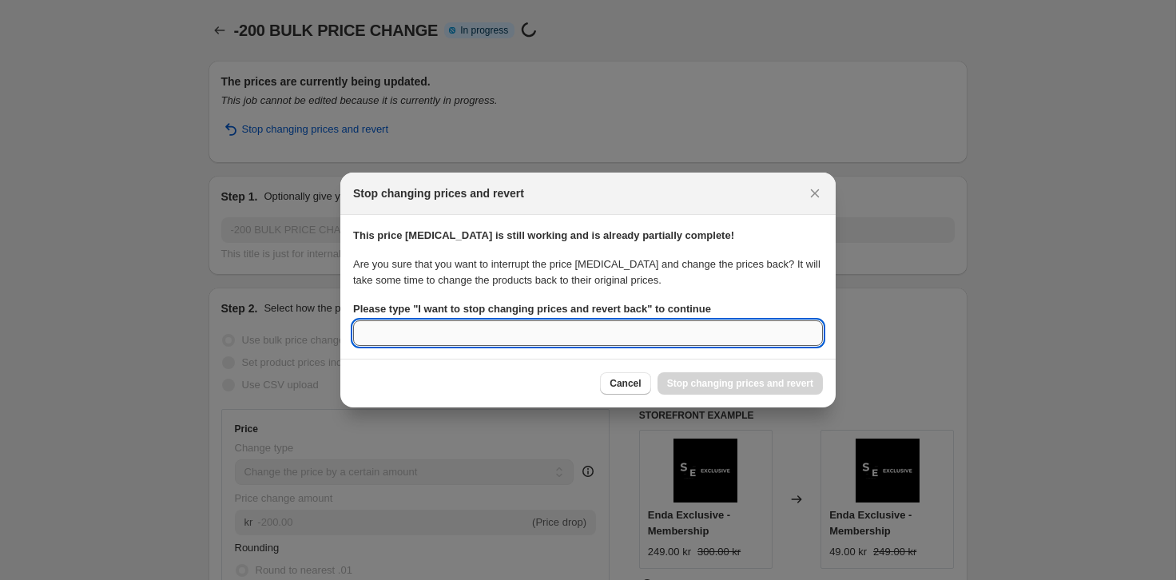
click at [707, 343] on input "Please type " I want to stop changing prices and revert back " to continue" at bounding box center [588, 333] width 470 height 26
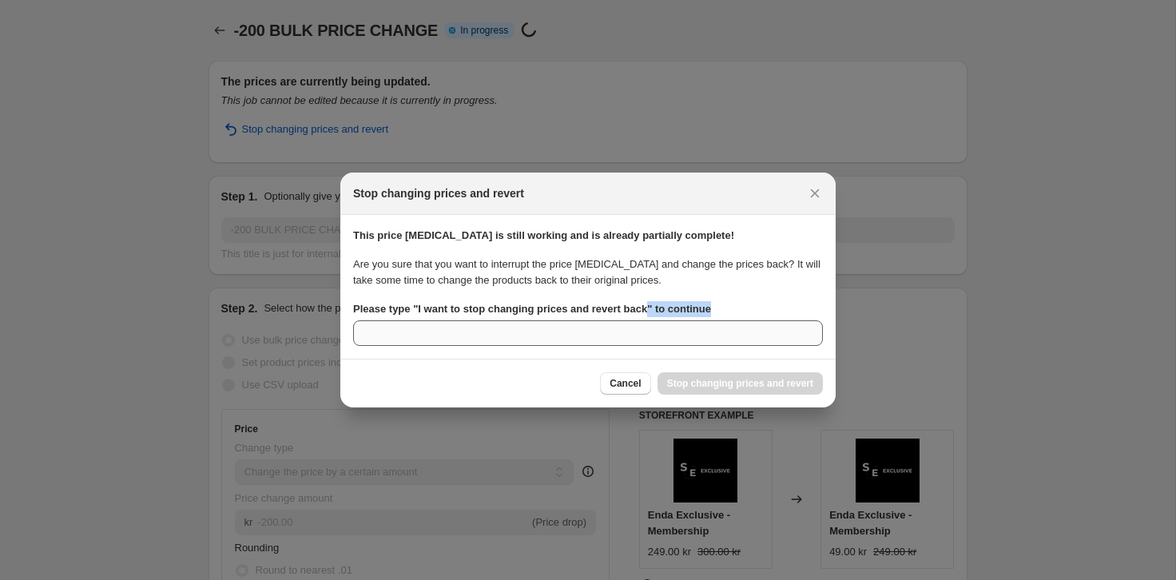
drag, startPoint x: 659, startPoint y: 308, endPoint x: 446, endPoint y: 330, distance: 214.5
click at [446, 330] on div "Please type " I want to stop changing prices and revert back " to continue" at bounding box center [588, 323] width 470 height 45
click at [566, 275] on p "Are you sure that you want to interrupt the price change job and change the pri…" at bounding box center [588, 272] width 470 height 32
drag, startPoint x: 658, startPoint y: 308, endPoint x: 420, endPoint y: 309, distance: 238.1
click at [420, 309] on b "Please type " I want to stop changing prices and revert back " to continue" at bounding box center [532, 309] width 358 height 12
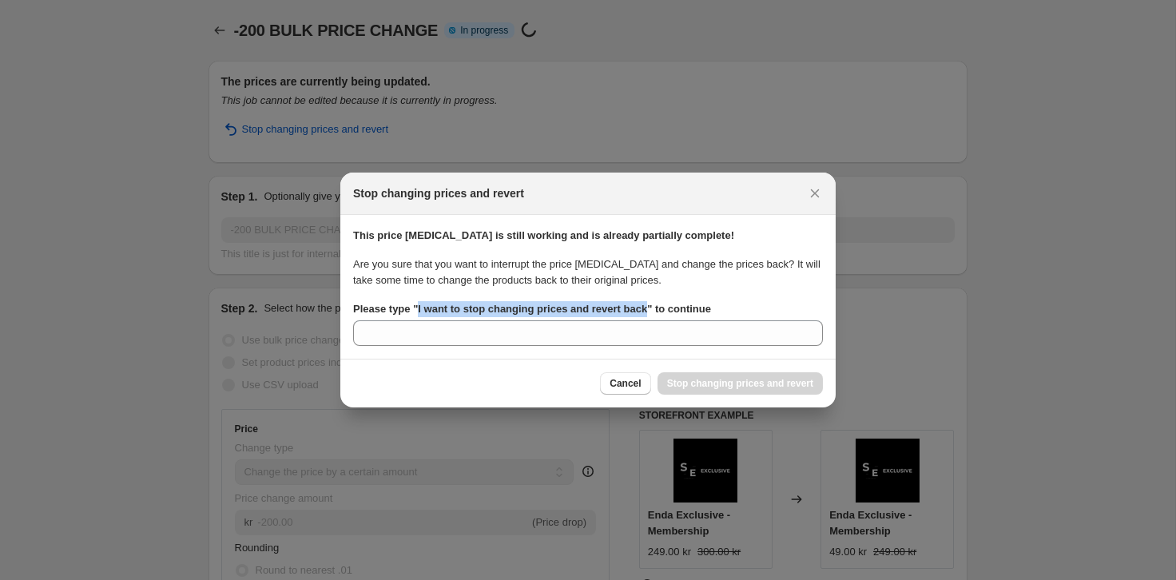
copy b "I want to stop changing prices and revert back"
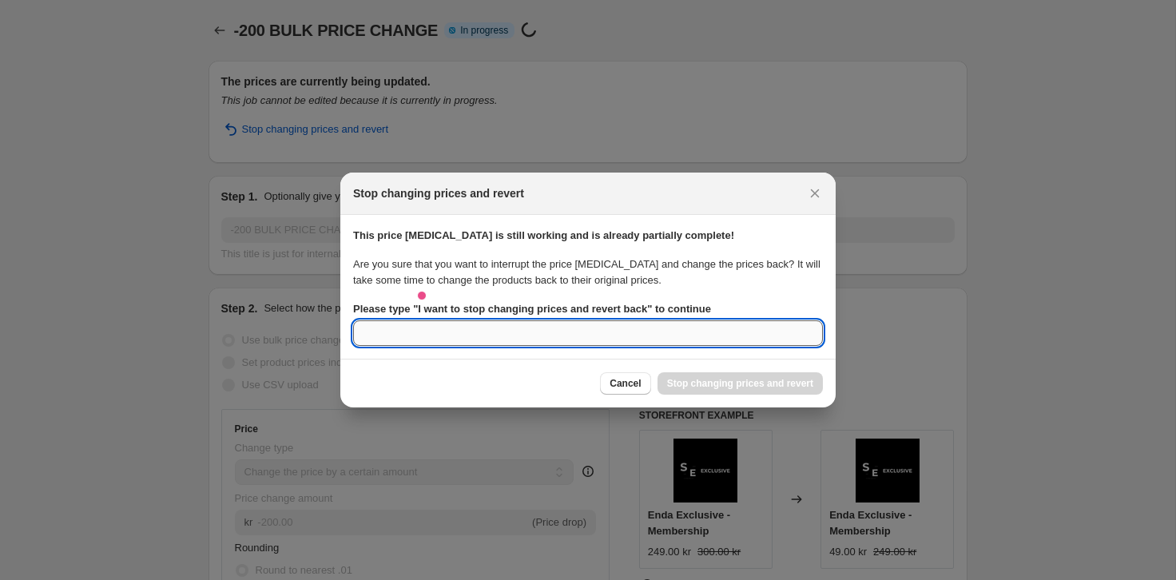
click at [771, 328] on input "Please type " I want to stop changing prices and revert back " to continue" at bounding box center [588, 333] width 470 height 26
paste input "I want to stop changing prices and revert back"
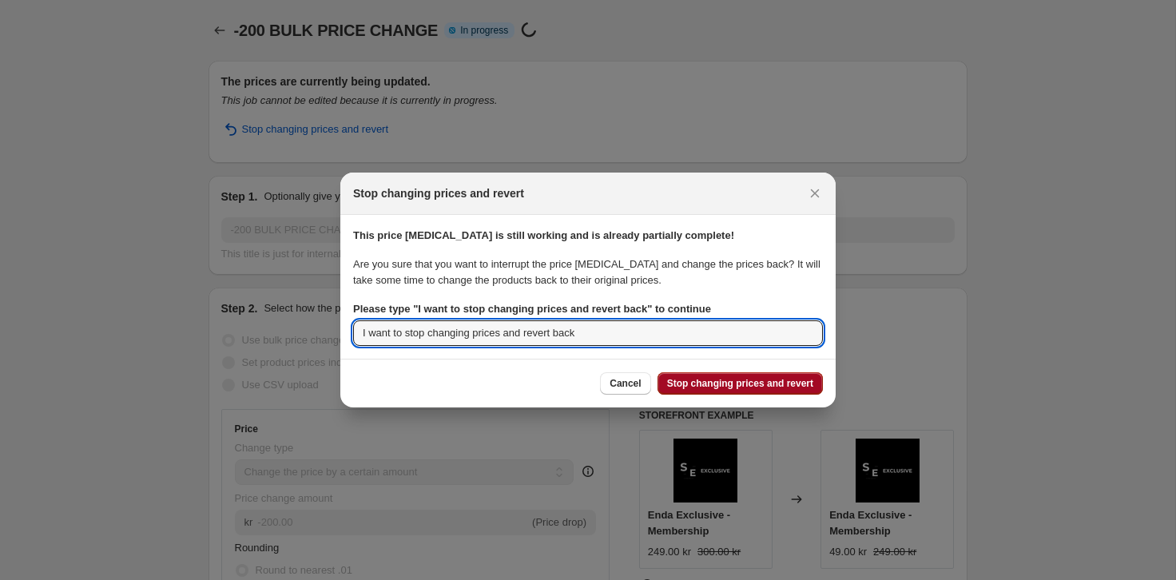
type input "I want to stop changing prices and revert back"
click at [755, 389] on button "Stop changing prices and revert" at bounding box center [740, 383] width 165 height 22
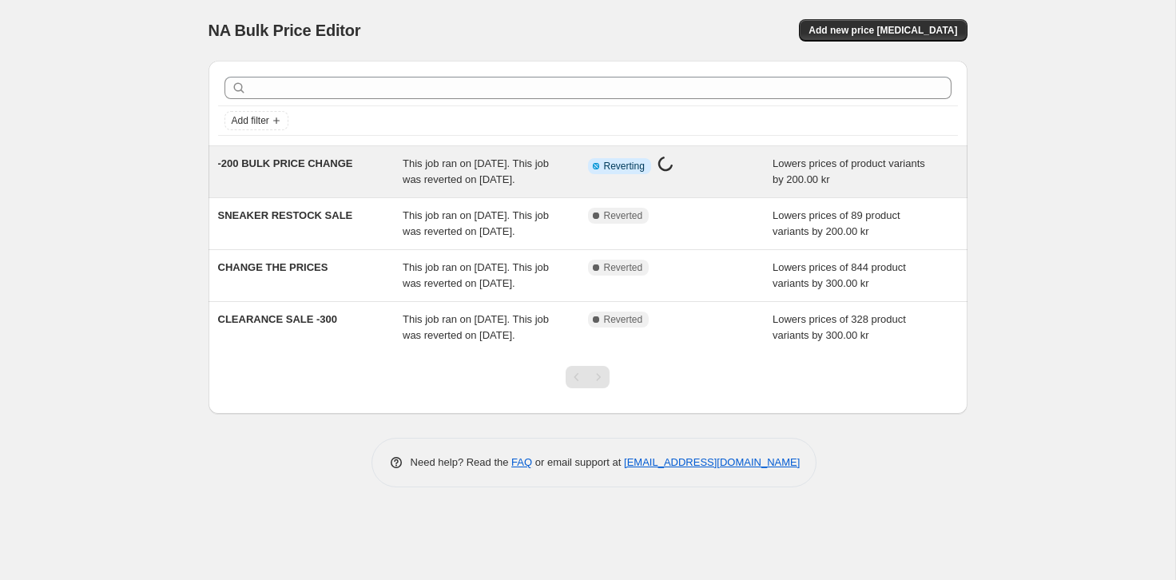
click at [541, 165] on span "This job ran on [DATE]. This job was reverted on [DATE]." at bounding box center [476, 171] width 146 height 28
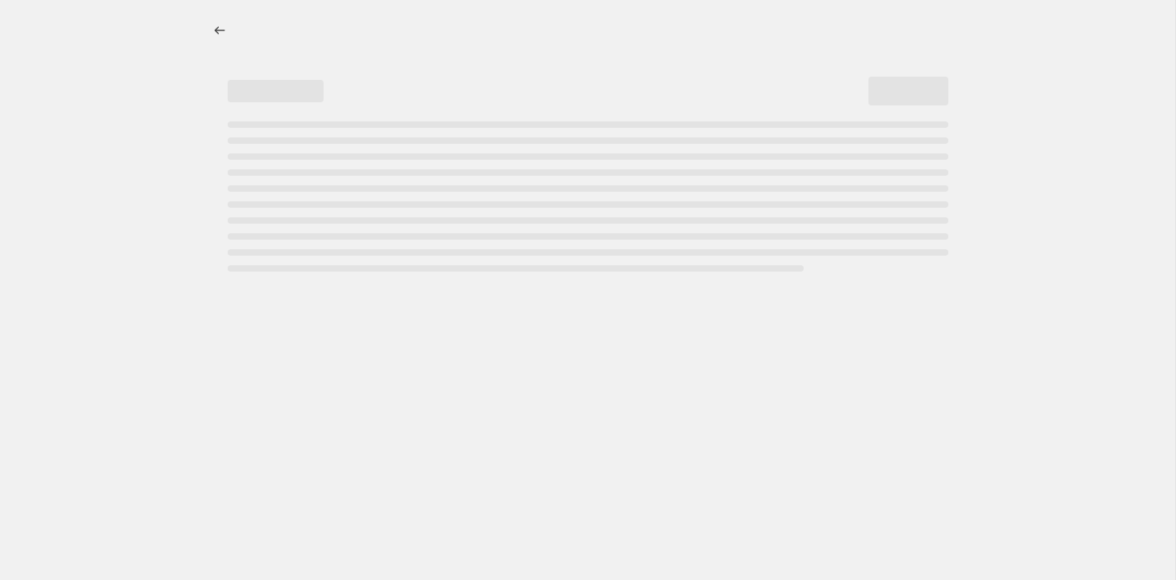
select select "by"
select select "collection"
select select "not_equal"
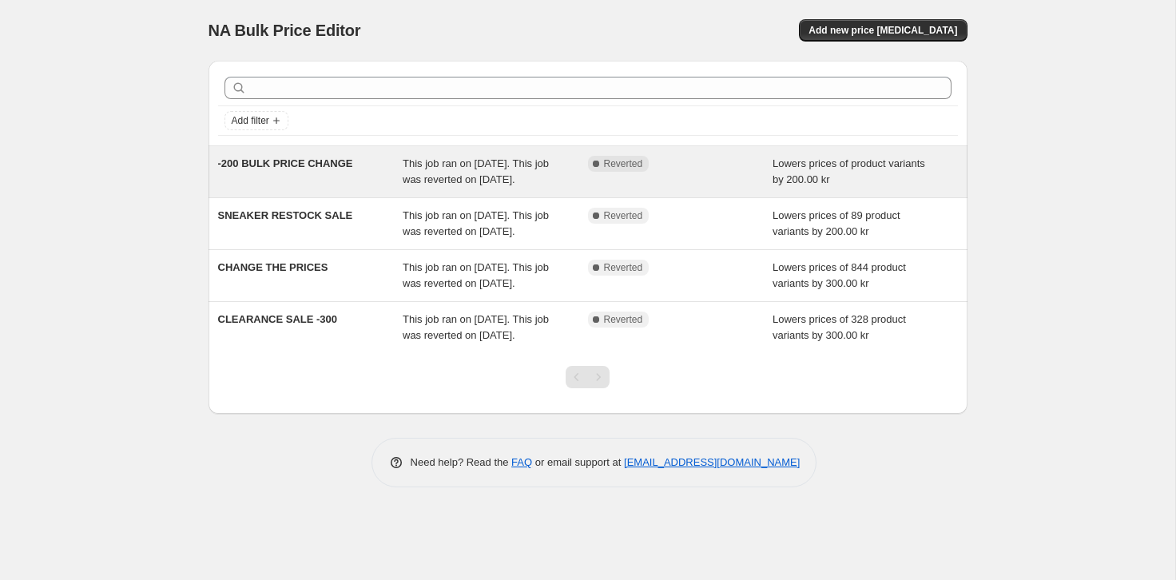
click at [407, 176] on span "This job ran on [DATE]. This job was reverted on [DATE]." at bounding box center [476, 171] width 146 height 28
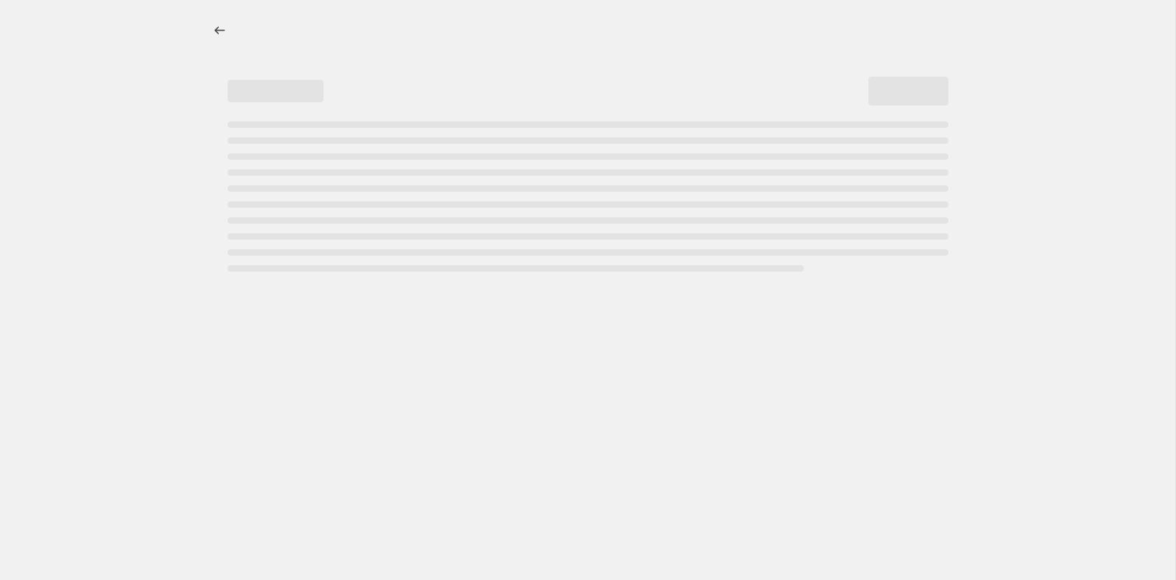
select select "by"
select select "collection"
select select "not_equal"
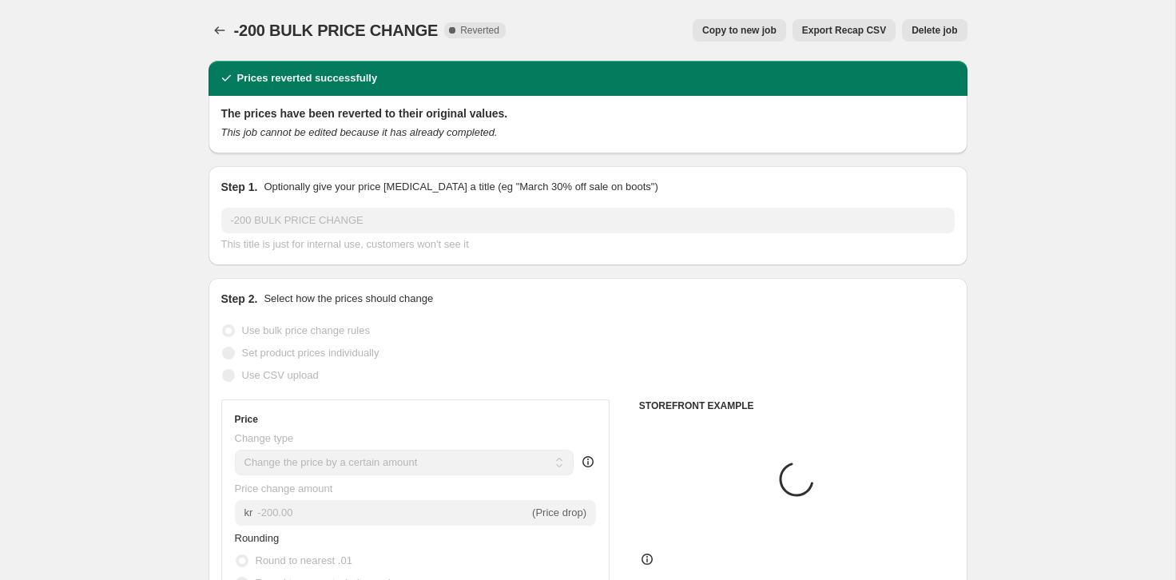
click at [740, 30] on span "Copy to new job" at bounding box center [739, 30] width 74 height 13
select select "by"
select select "collection"
select select "not_equal"
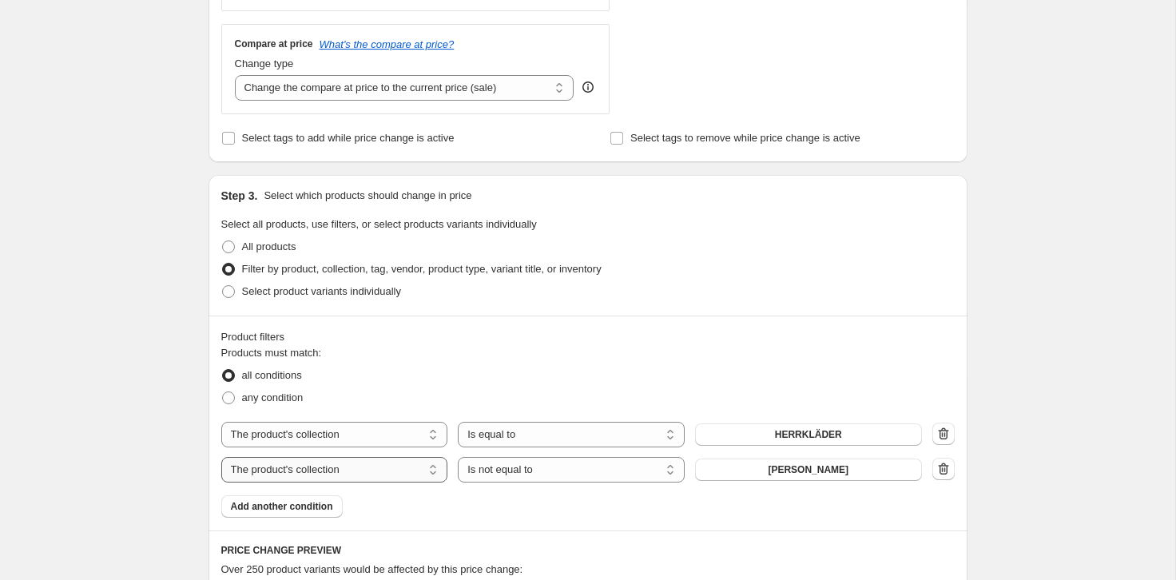
scroll to position [753, 0]
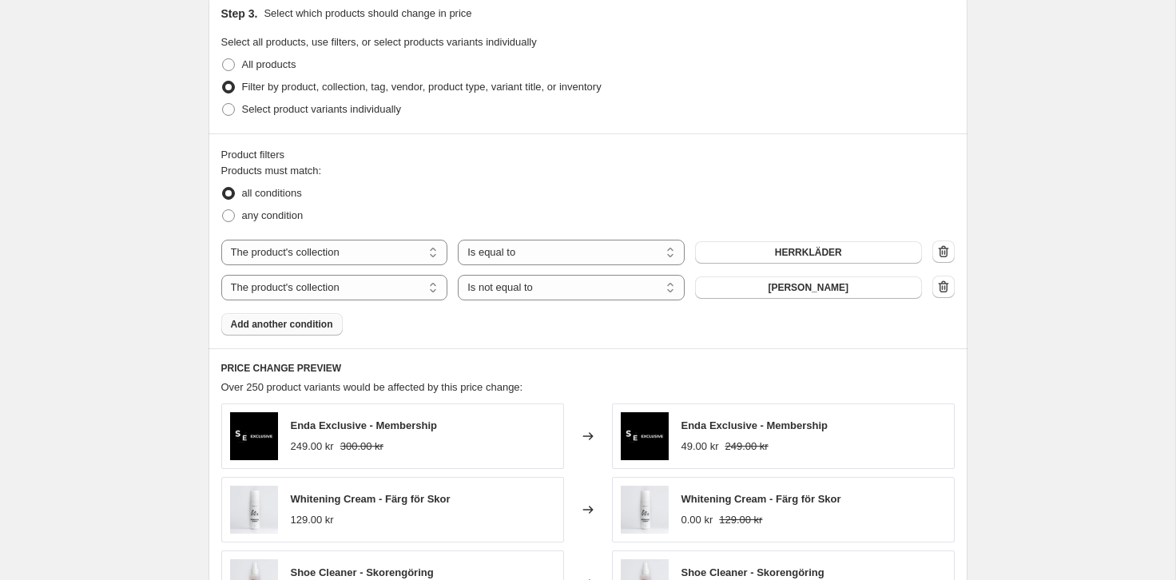
click at [304, 319] on span "Add another condition" at bounding box center [282, 324] width 102 height 13
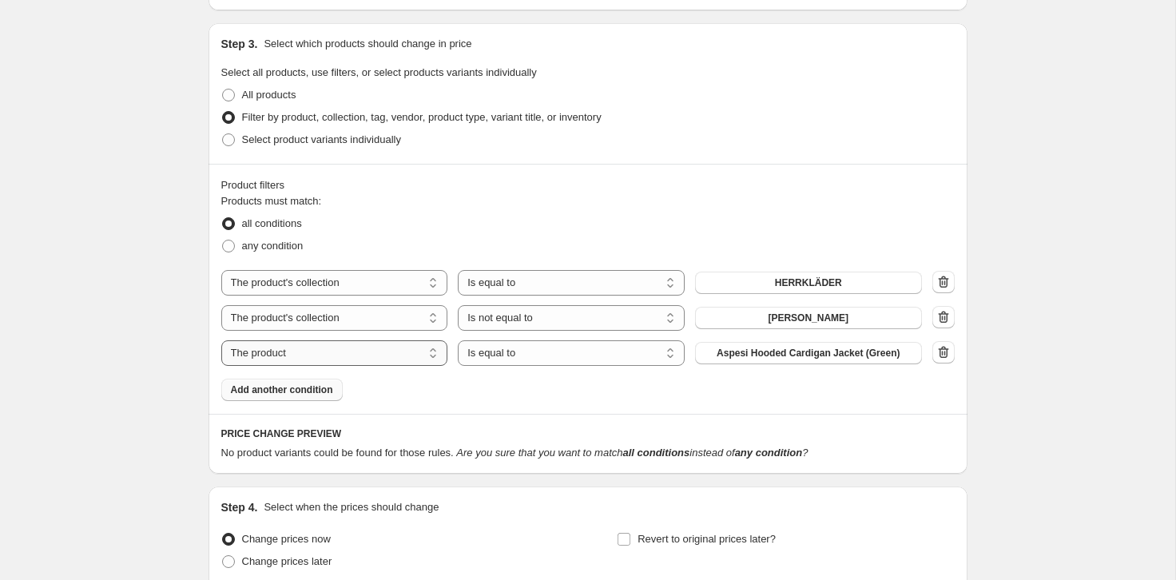
scroll to position [752, 0]
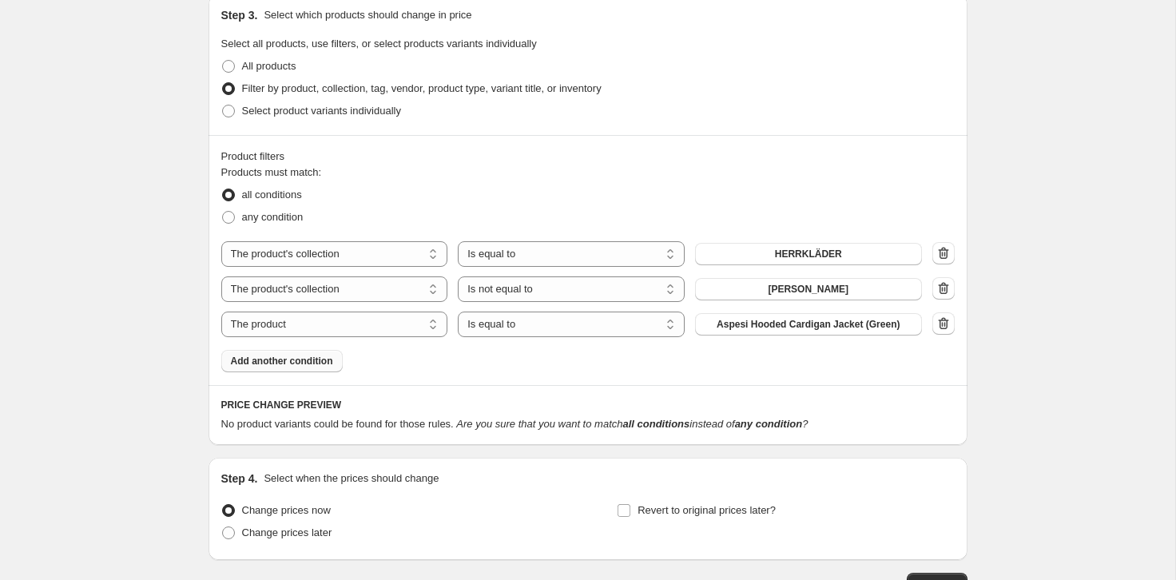
click at [340, 334] on div "Products must match: all conditions any condition The product The product's col…" at bounding box center [587, 269] width 733 height 208
click at [338, 327] on select "The product The product's collection The product's vendor The product's status …" at bounding box center [334, 325] width 227 height 26
select select "inventory_quantity"
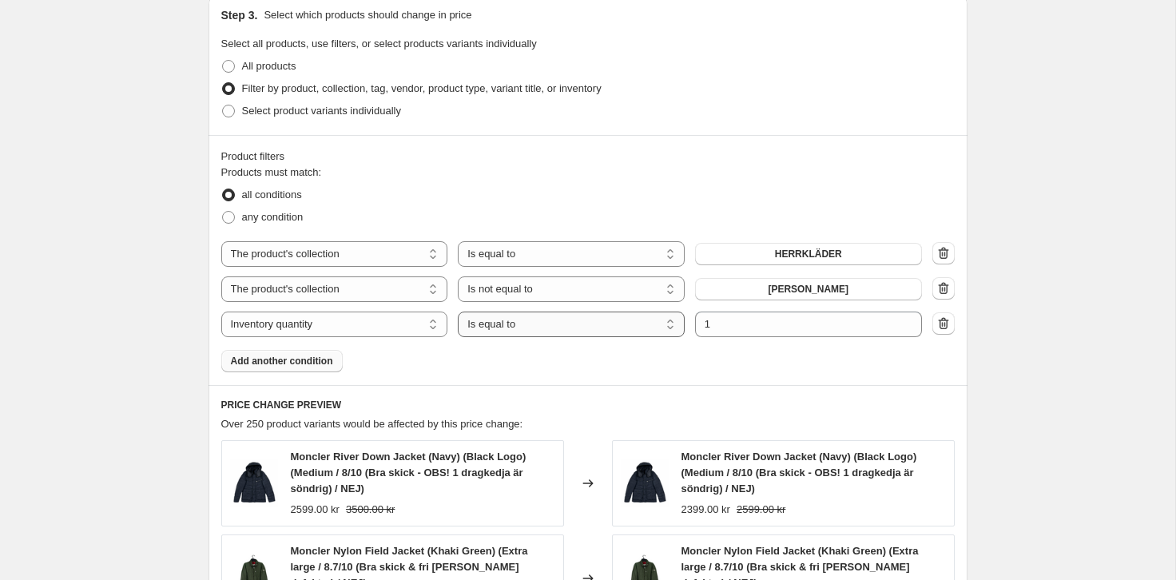
click at [572, 319] on select "Is equal to Is not equal to Is greater than Is less than" at bounding box center [571, 325] width 227 height 26
select select ">"
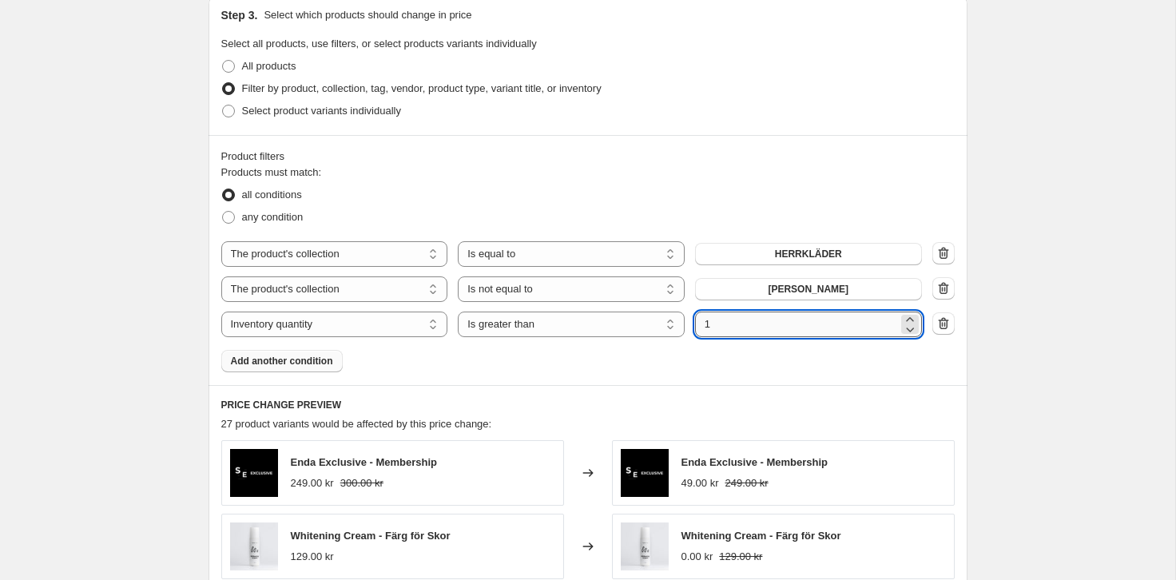
click at [754, 320] on input "1" at bounding box center [796, 325] width 203 height 26
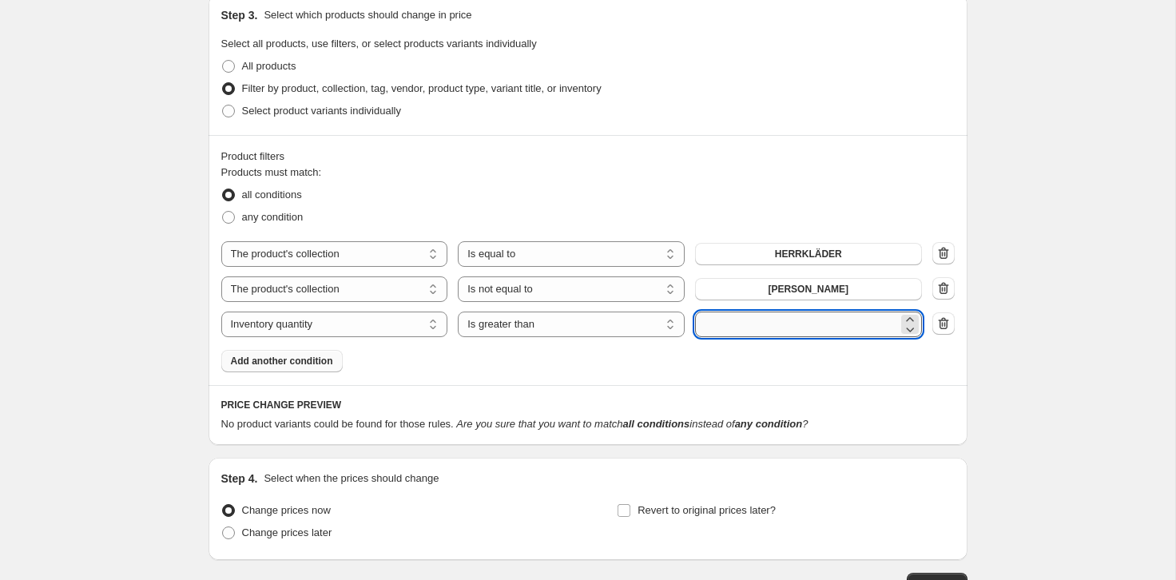
click at [745, 321] on input "number" at bounding box center [796, 325] width 203 height 26
click at [910, 317] on icon at bounding box center [909, 319] width 7 height 4
click at [910, 323] on icon at bounding box center [910, 329] width 16 height 16
type input "0"
click at [865, 349] on div "Products must match: all conditions any condition The product The product's col…" at bounding box center [587, 269] width 733 height 208
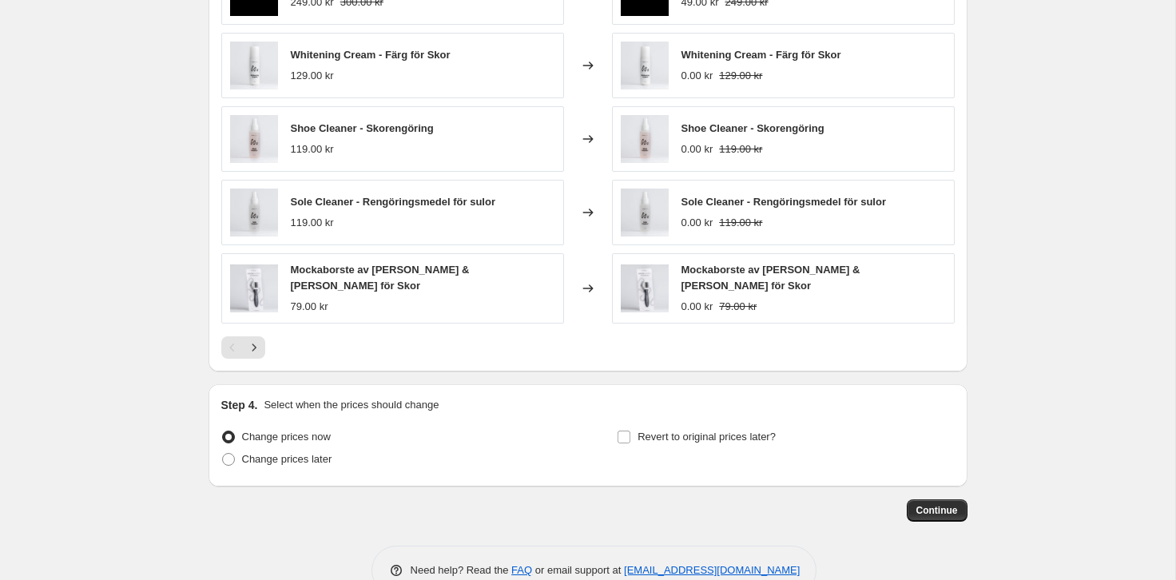
scroll to position [1230, 0]
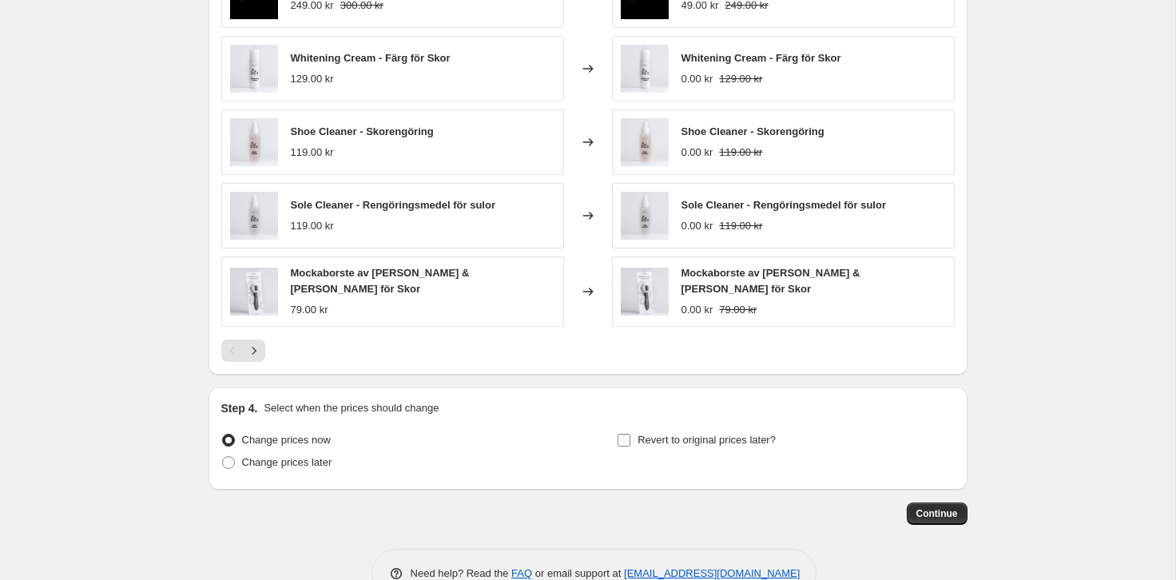
click at [735, 432] on span "Revert to original prices later?" at bounding box center [707, 440] width 138 height 16
click at [630, 434] on input "Revert to original prices later?" at bounding box center [624, 440] width 13 height 13
checkbox input "true"
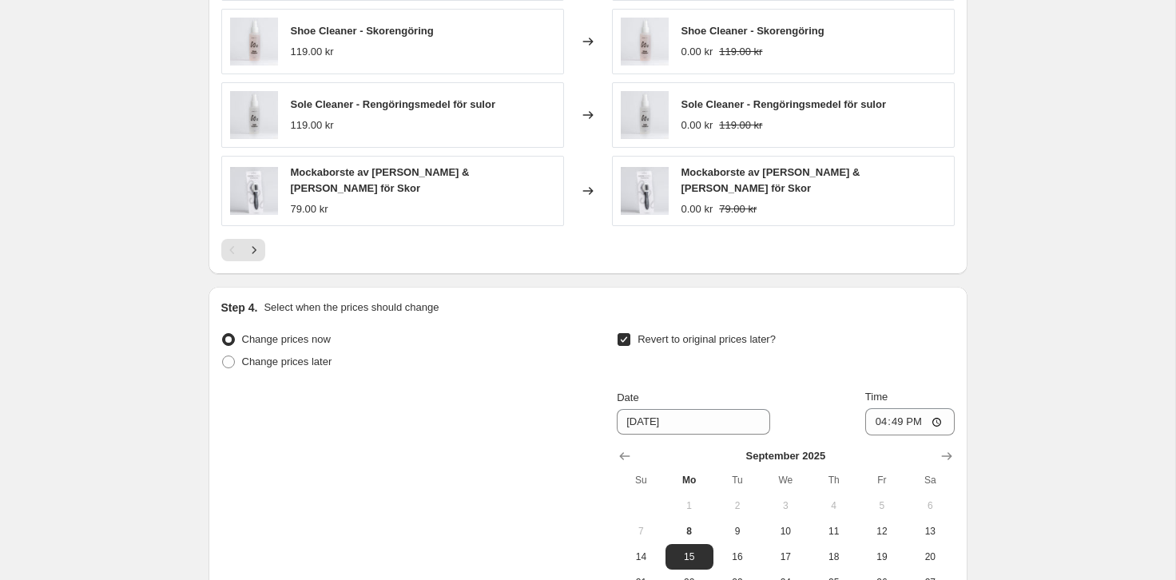
scroll to position [1441, 0]
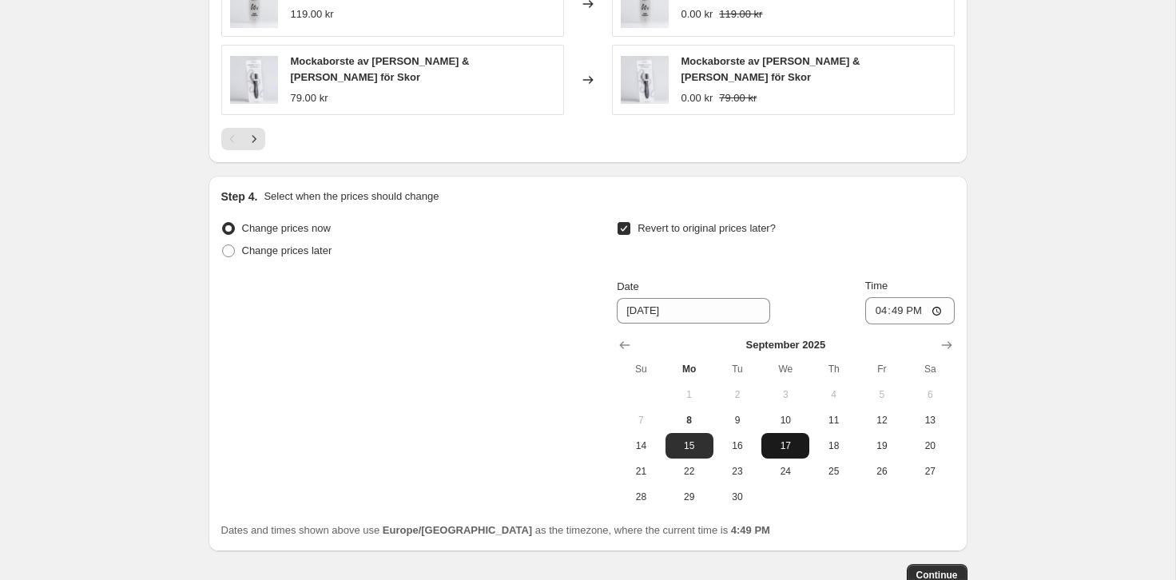
click at [781, 439] on span "17" at bounding box center [785, 445] width 35 height 13
click at [840, 439] on span "18" at bounding box center [833, 445] width 35 height 13
type input "[DATE]"
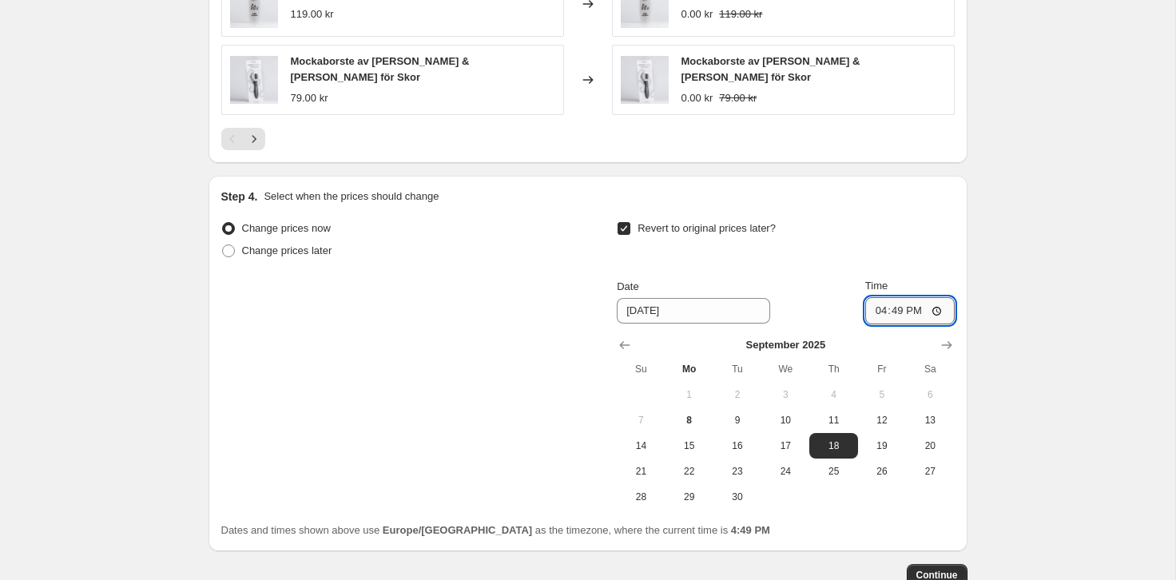
click at [896, 312] on input "16:49" at bounding box center [909, 310] width 89 height 27
type input "00:00"
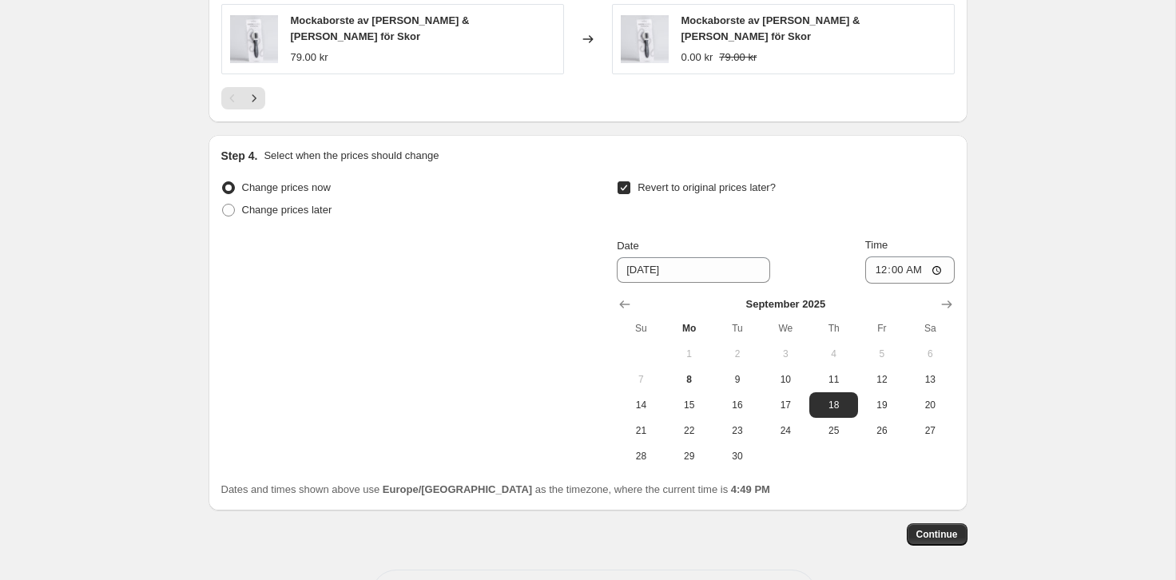
scroll to position [1498, 0]
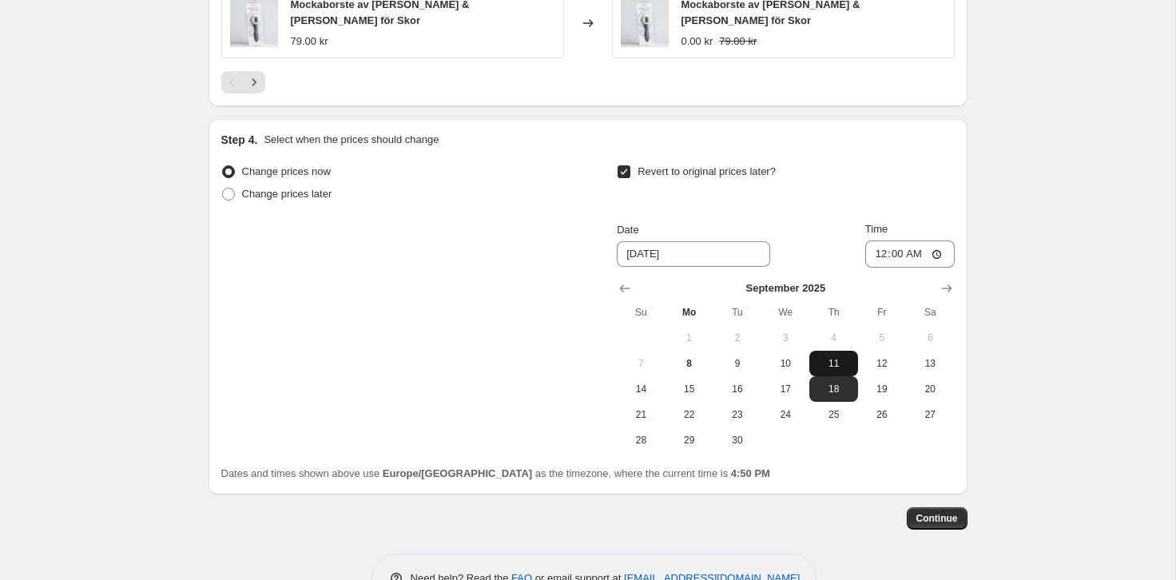
click at [822, 351] on button "11" at bounding box center [833, 364] width 48 height 26
type input "[DATE]"
click at [918, 512] on span "Continue" at bounding box center [937, 518] width 42 height 13
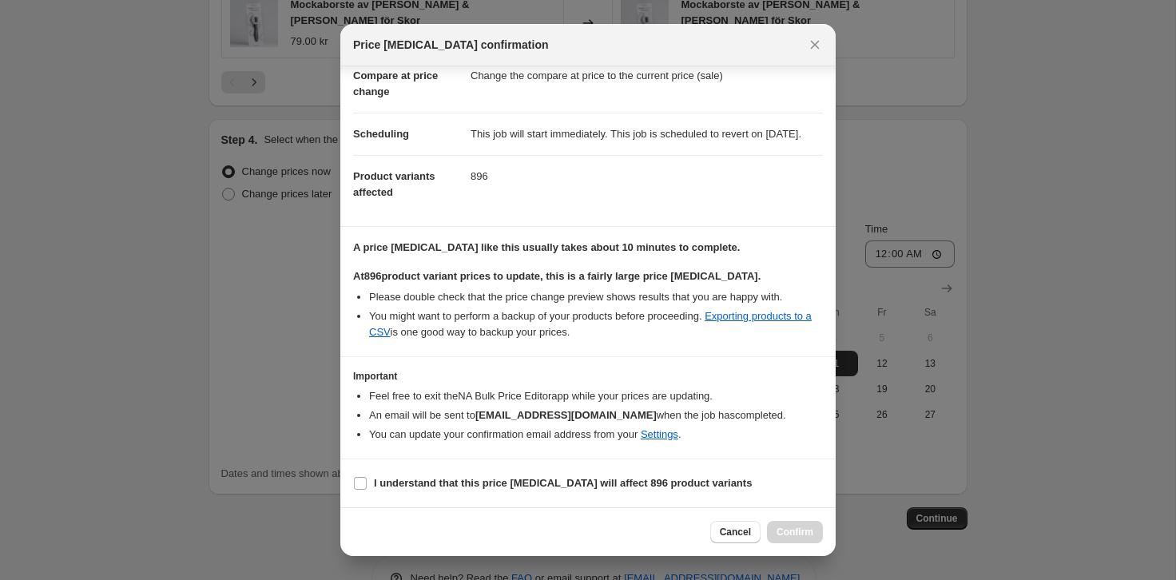
scroll to position [95, 0]
click at [515, 481] on b "I understand that this price [MEDICAL_DATA] will affect 896 product variants" at bounding box center [563, 483] width 378 height 12
click at [367, 481] on input "I understand that this price [MEDICAL_DATA] will affect 896 product variants" at bounding box center [360, 483] width 13 height 13
checkbox input "true"
click at [798, 532] on span "Confirm" at bounding box center [795, 532] width 37 height 13
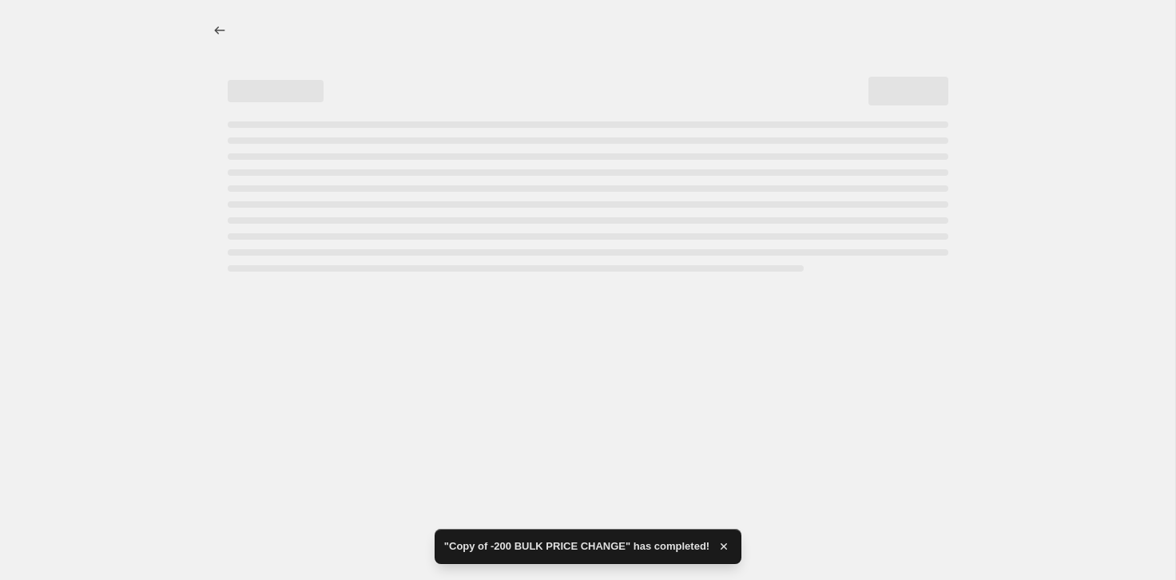
select select "by"
select select "collection"
select select "not_equal"
select select "inventory_quantity"
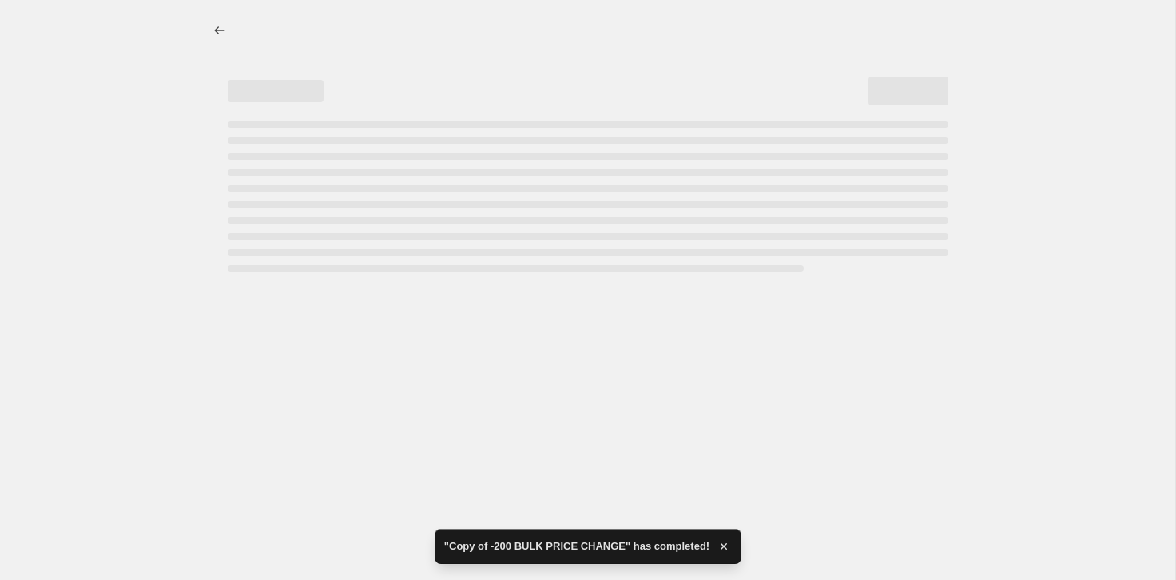
select select ">"
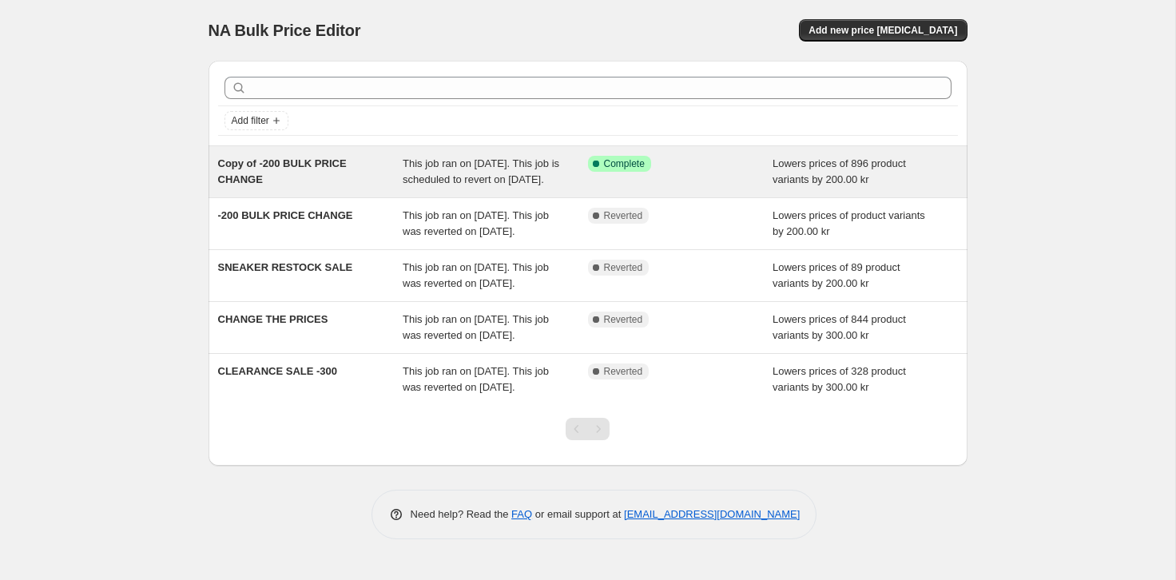
click at [348, 173] on div "Copy of -200 BULK PRICE CHANGE" at bounding box center [310, 172] width 185 height 32
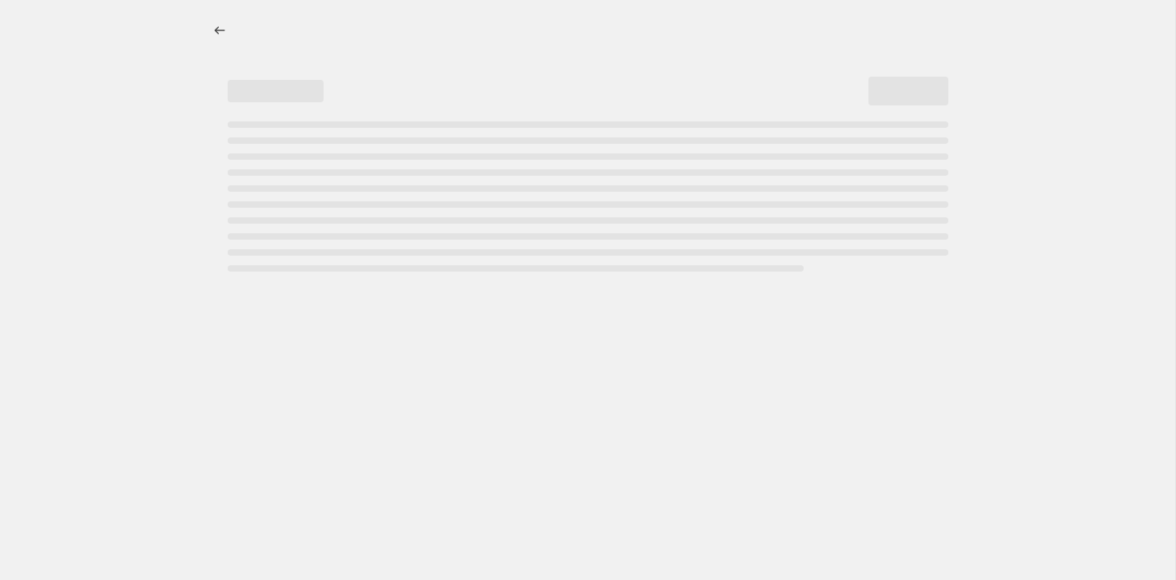
select select "by"
select select "collection"
select select "not_equal"
select select "inventory_quantity"
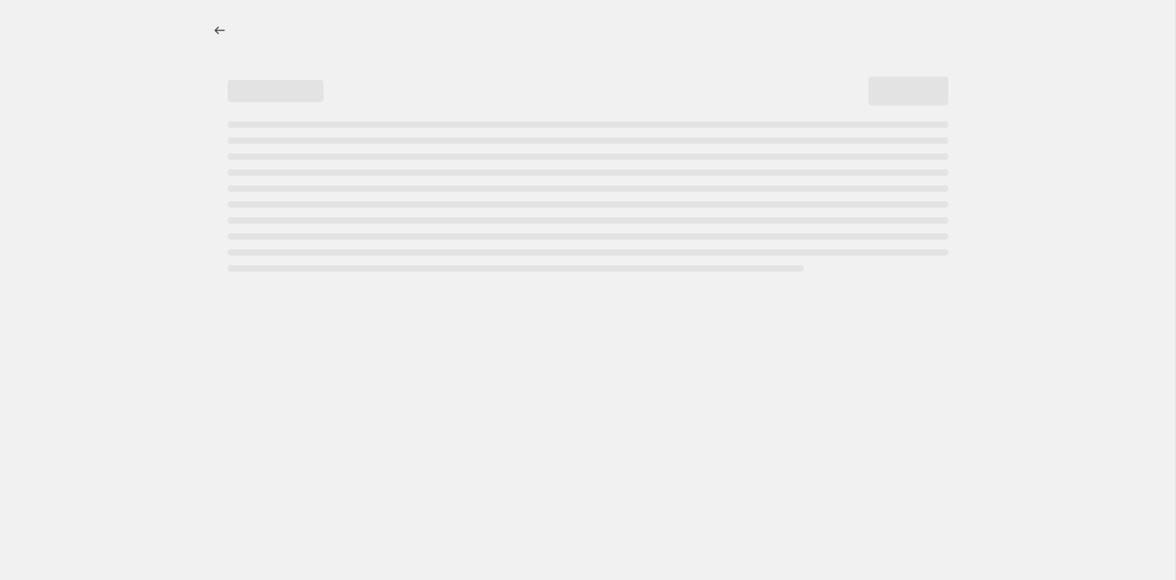
select select ">"
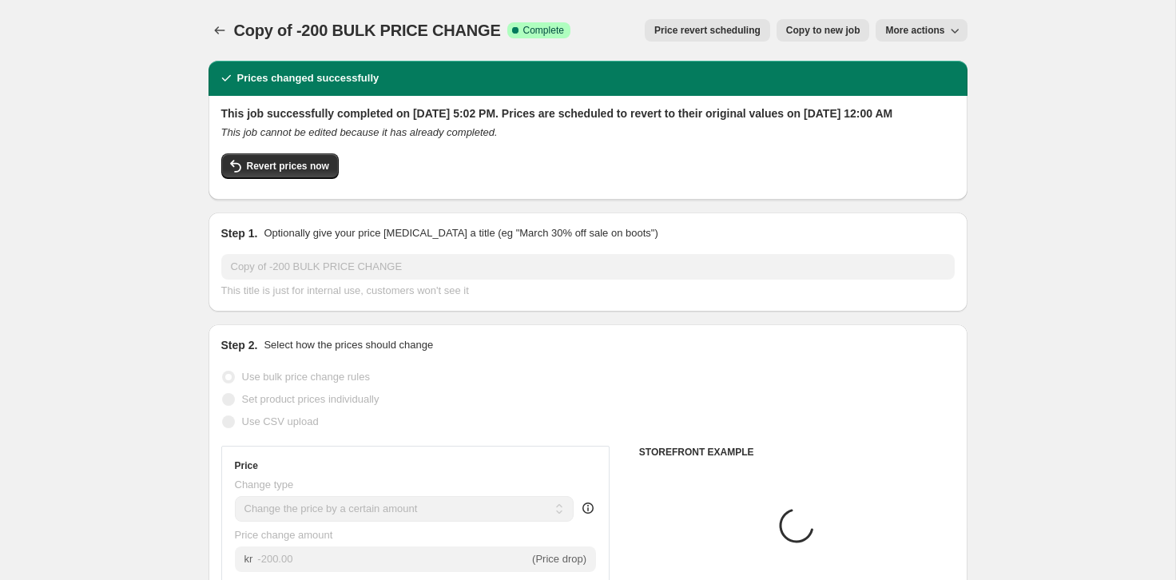
click at [925, 34] on span "More actions" at bounding box center [914, 30] width 59 height 13
click at [906, 34] on span "More actions" at bounding box center [914, 30] width 59 height 13
click at [824, 33] on span "Copy to new job" at bounding box center [823, 30] width 74 height 13
select select "by"
select select "collection"
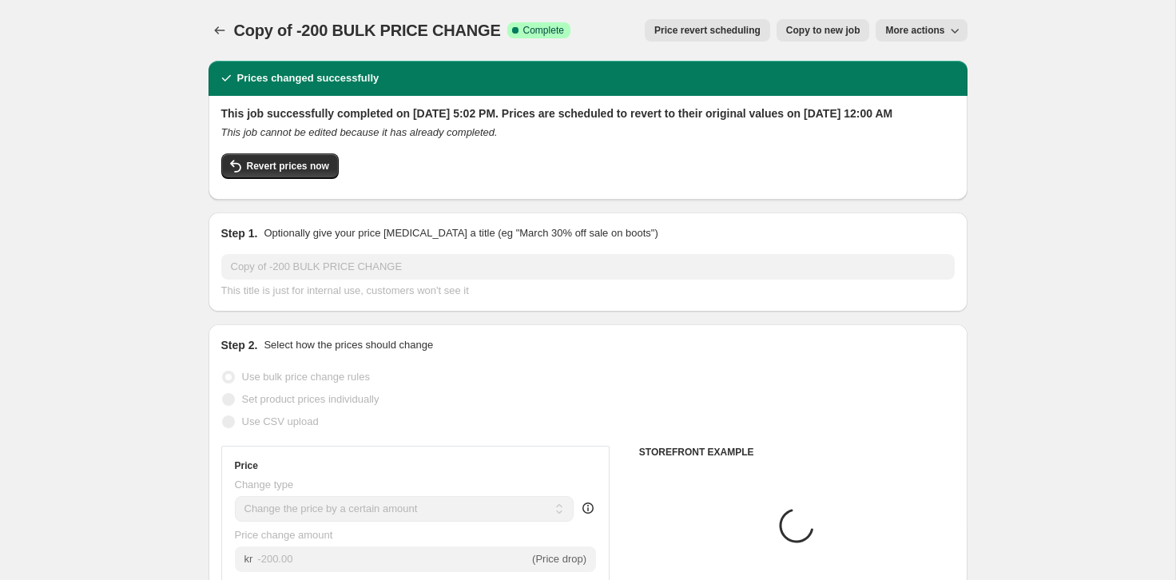
select select "collection"
select select "not_equal"
select select "inventory_quantity"
select select ">"
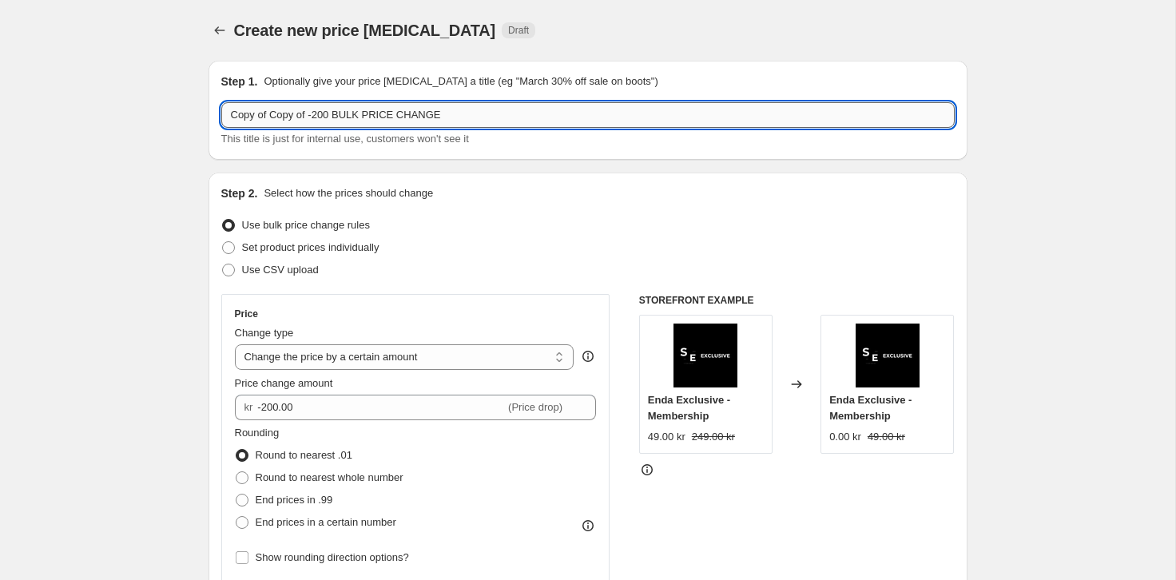
drag, startPoint x: 296, startPoint y: 112, endPoint x: 258, endPoint y: 112, distance: 38.4
click at [258, 112] on input "Copy of Copy of -200 BULK PRICE CHANGE" at bounding box center [587, 115] width 733 height 26
type input "Copy womens of -200 BULK PRICE CHANGE"
click at [346, 150] on div "Step 1. Optionally give your price [MEDICAL_DATA] a title (eg "March 30% off sa…" at bounding box center [588, 110] width 759 height 99
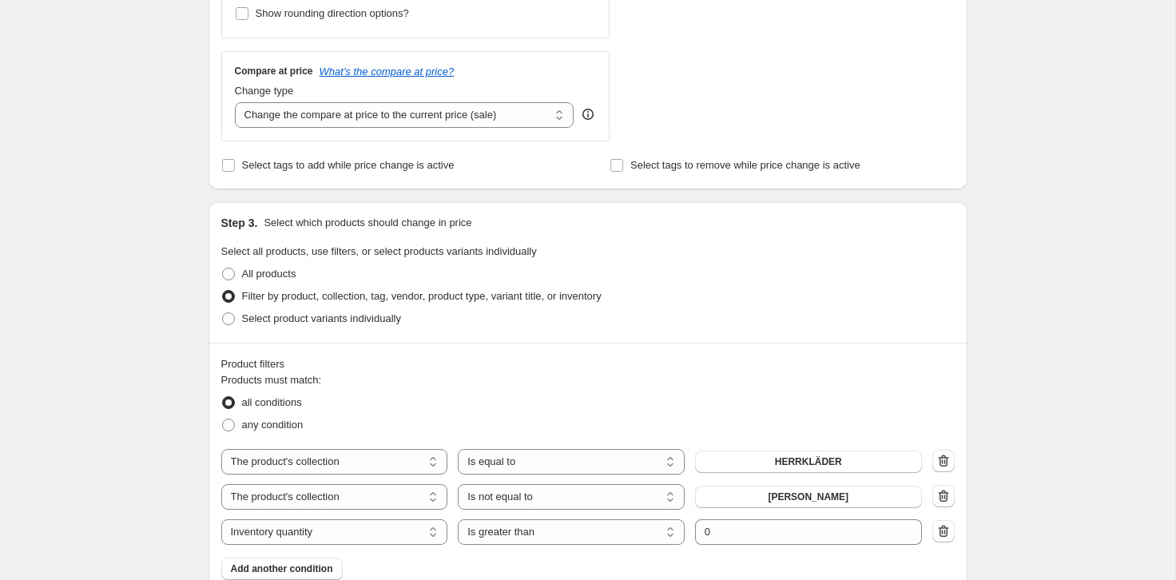
scroll to position [827, 0]
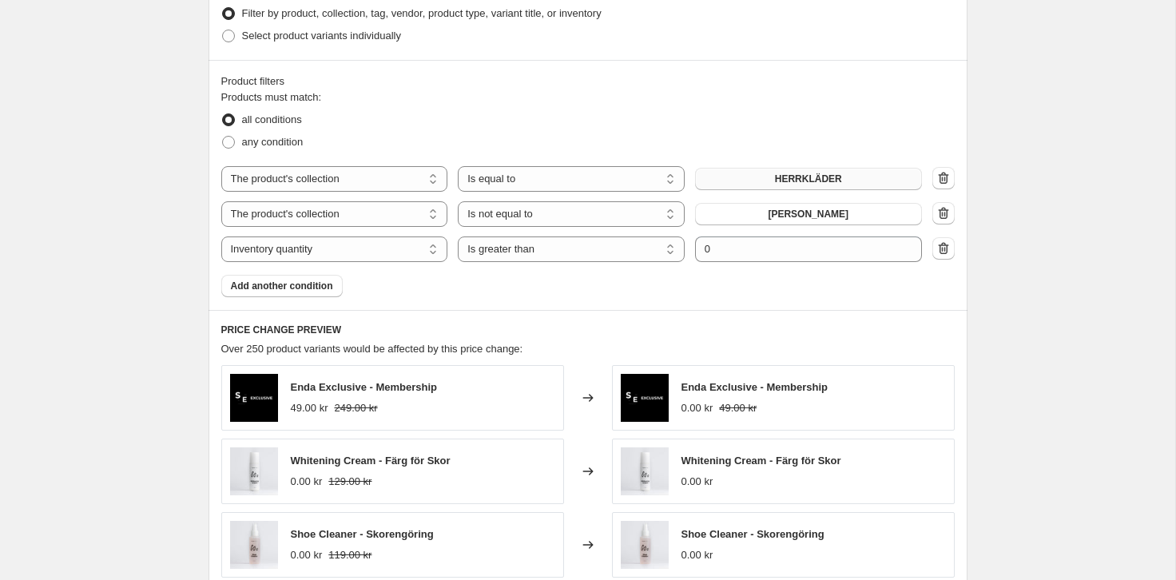
click at [737, 168] on button "HERRKLÄDER" at bounding box center [808, 179] width 227 height 22
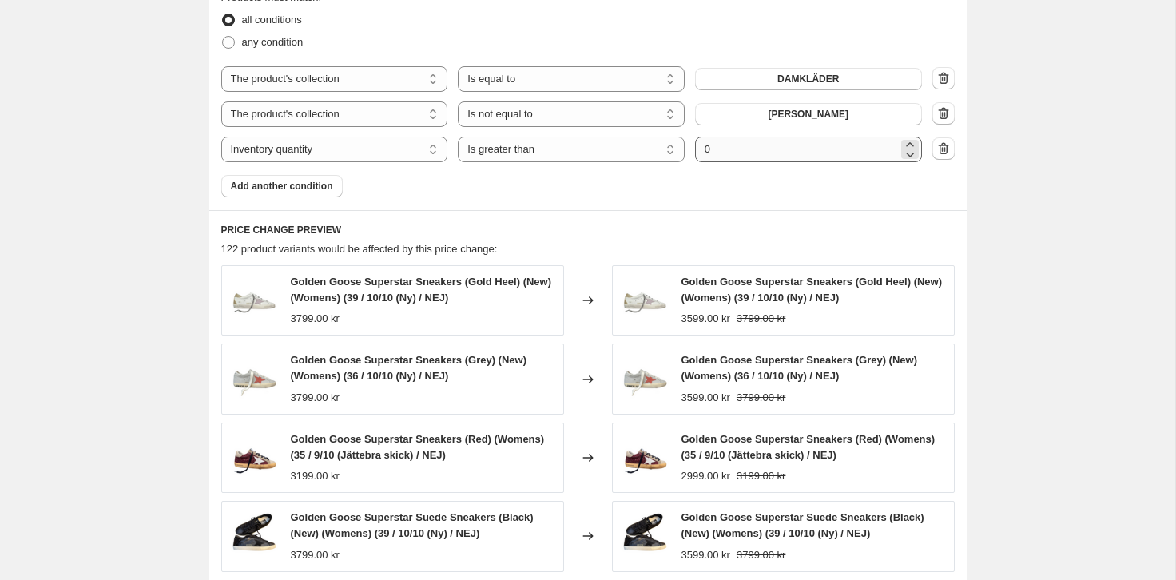
scroll to position [930, 0]
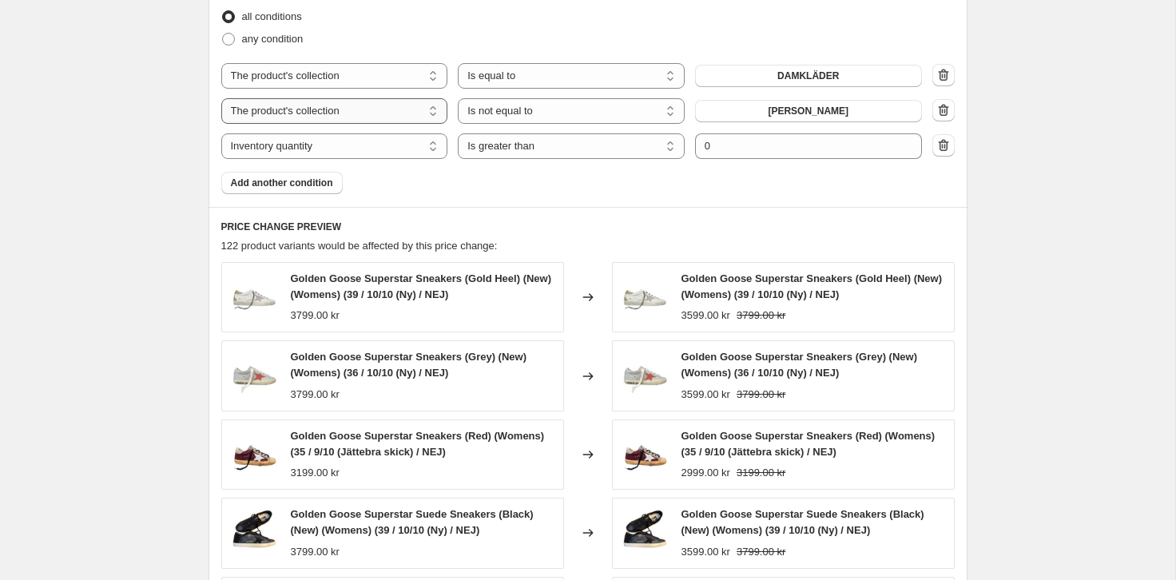
click at [400, 112] on select "The product The product's collection The product's vendor The product's status …" at bounding box center [334, 111] width 227 height 26
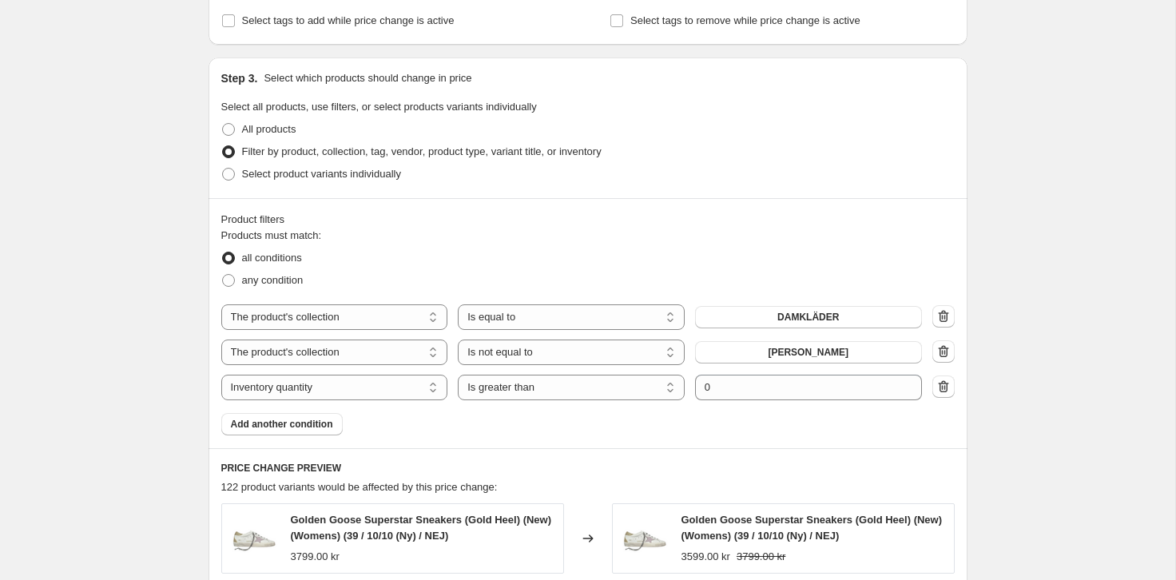
scroll to position [1286, 0]
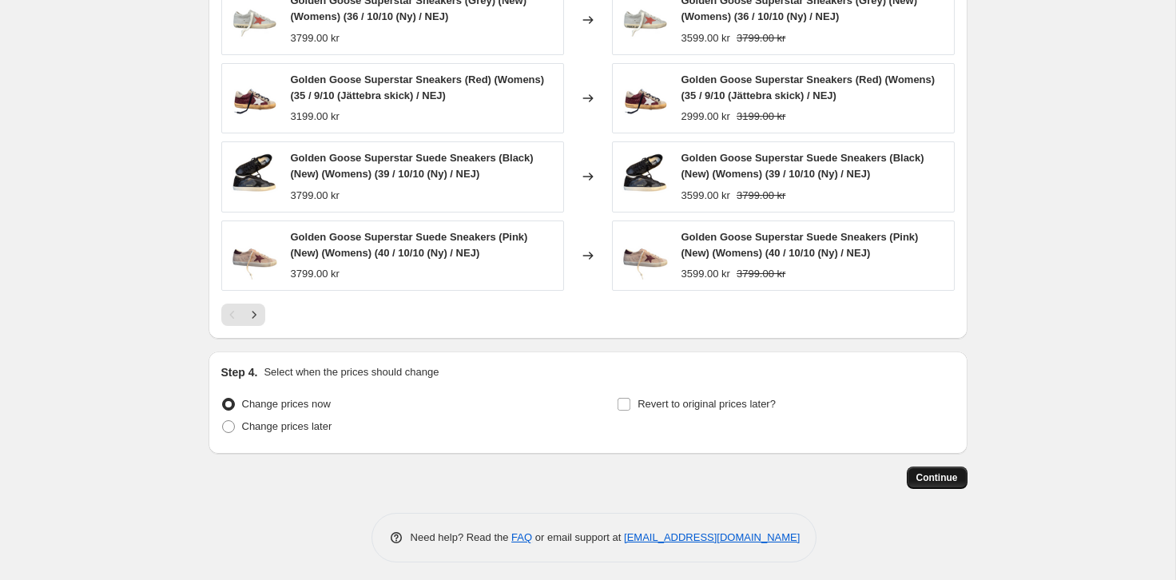
click at [921, 471] on span "Continue" at bounding box center [937, 477] width 42 height 13
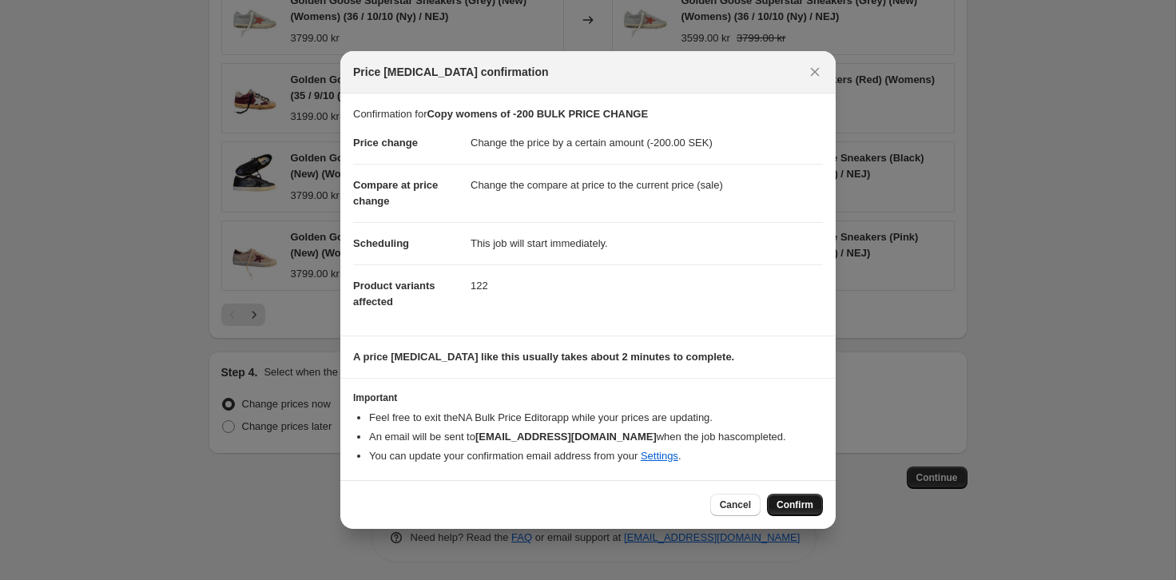
click at [809, 503] on span "Confirm" at bounding box center [795, 505] width 37 height 13
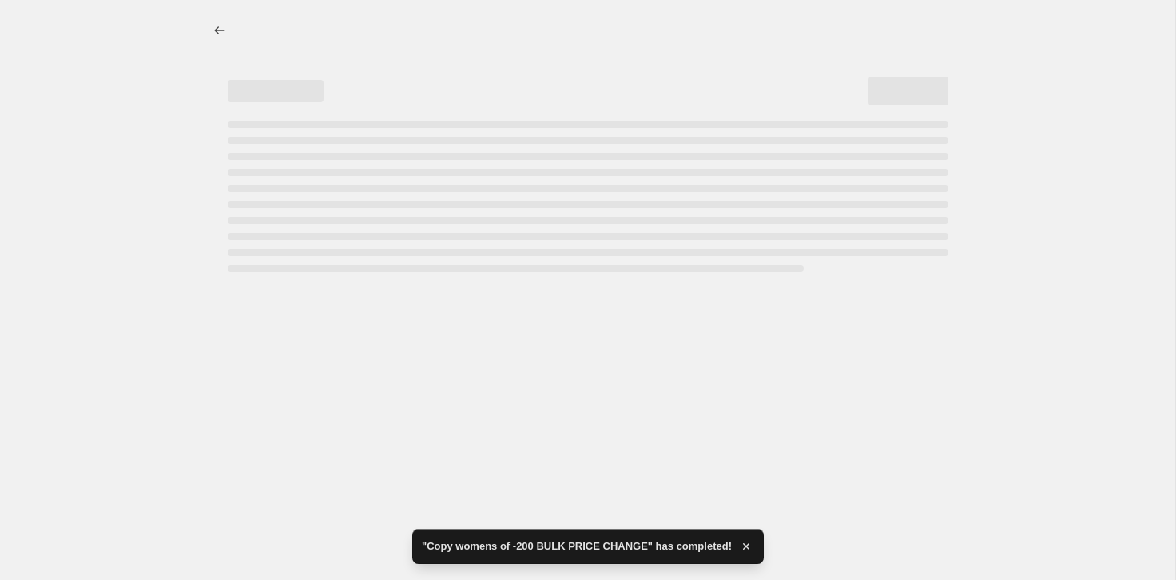
select select "by"
select select "collection"
select select "not_equal"
select select "inventory_quantity"
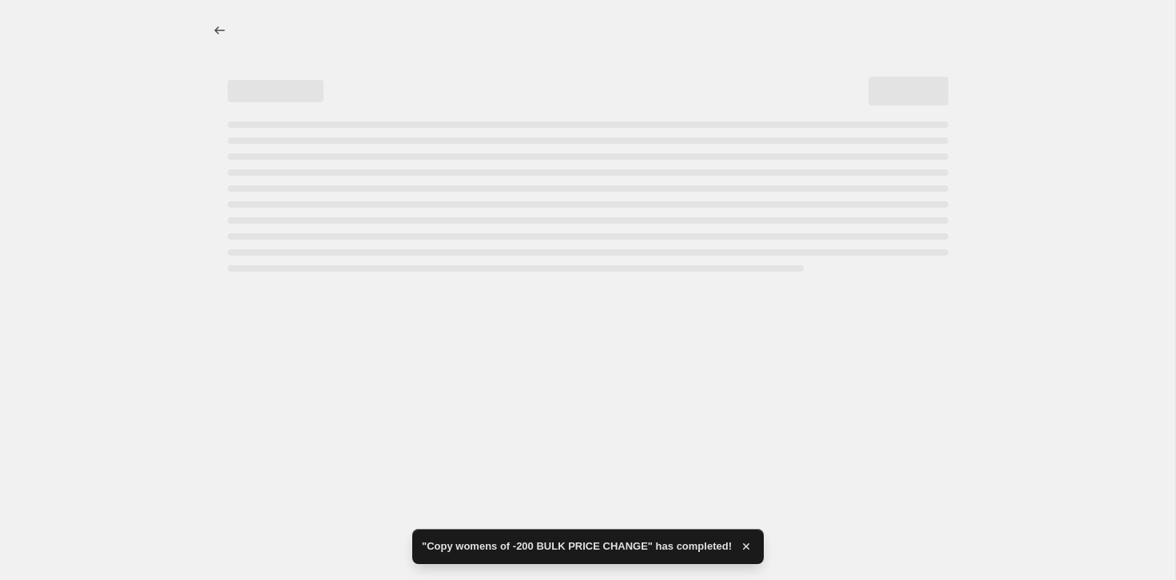
select select ">"
